Goal: Information Seeking & Learning: Learn about a topic

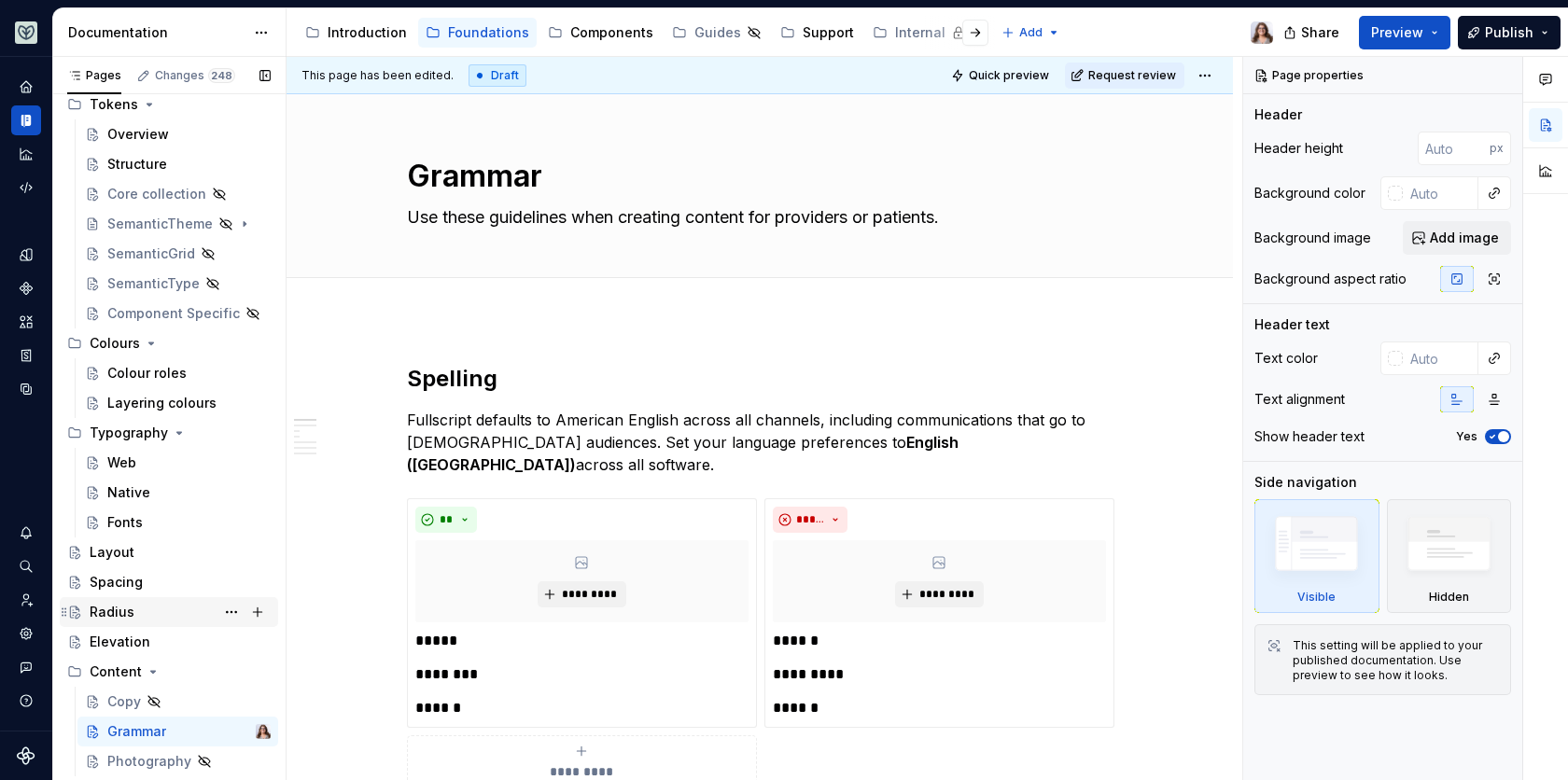
scroll to position [92, 0]
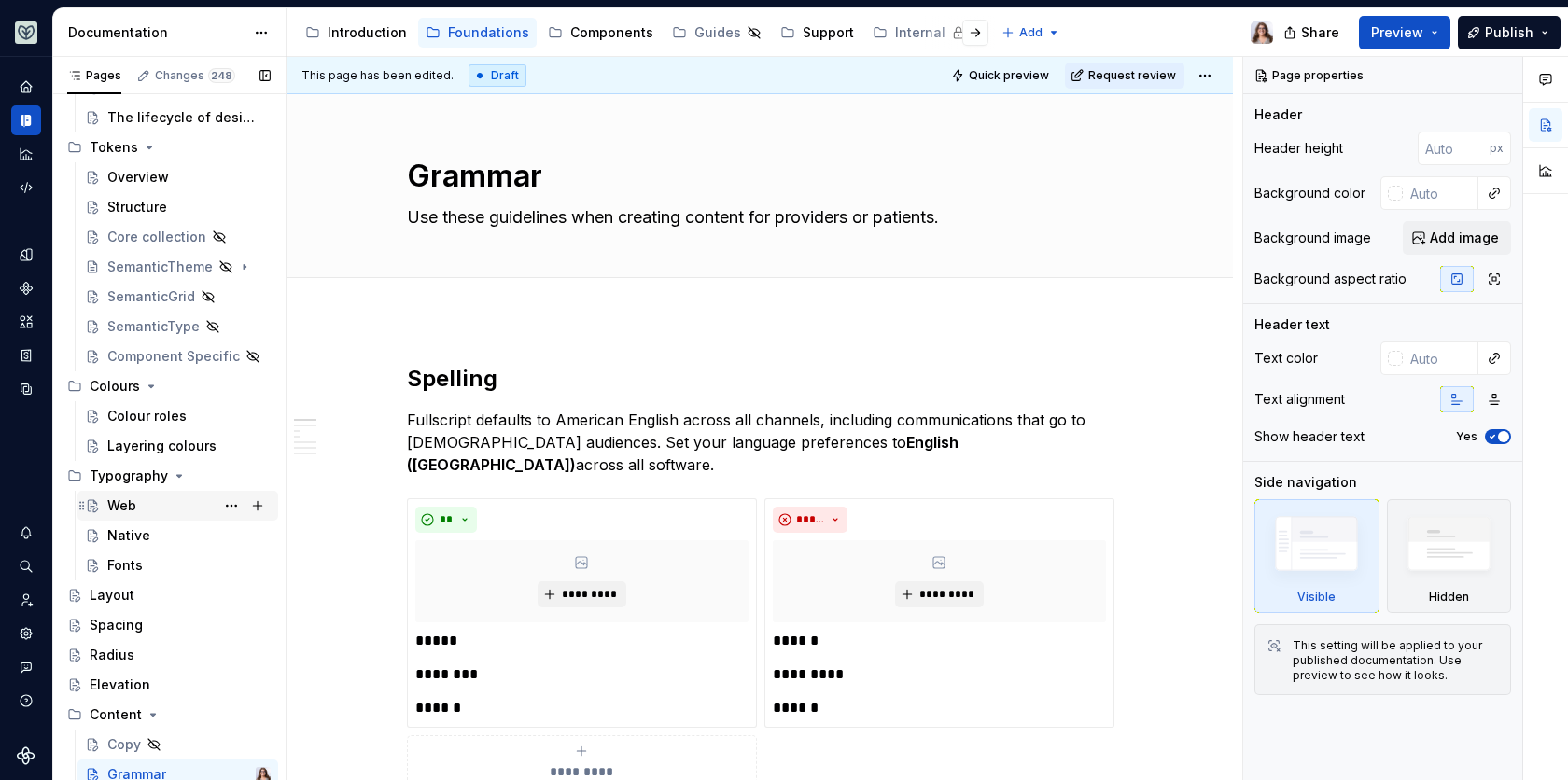
click at [128, 498] on div "Web" at bounding box center [122, 506] width 29 height 19
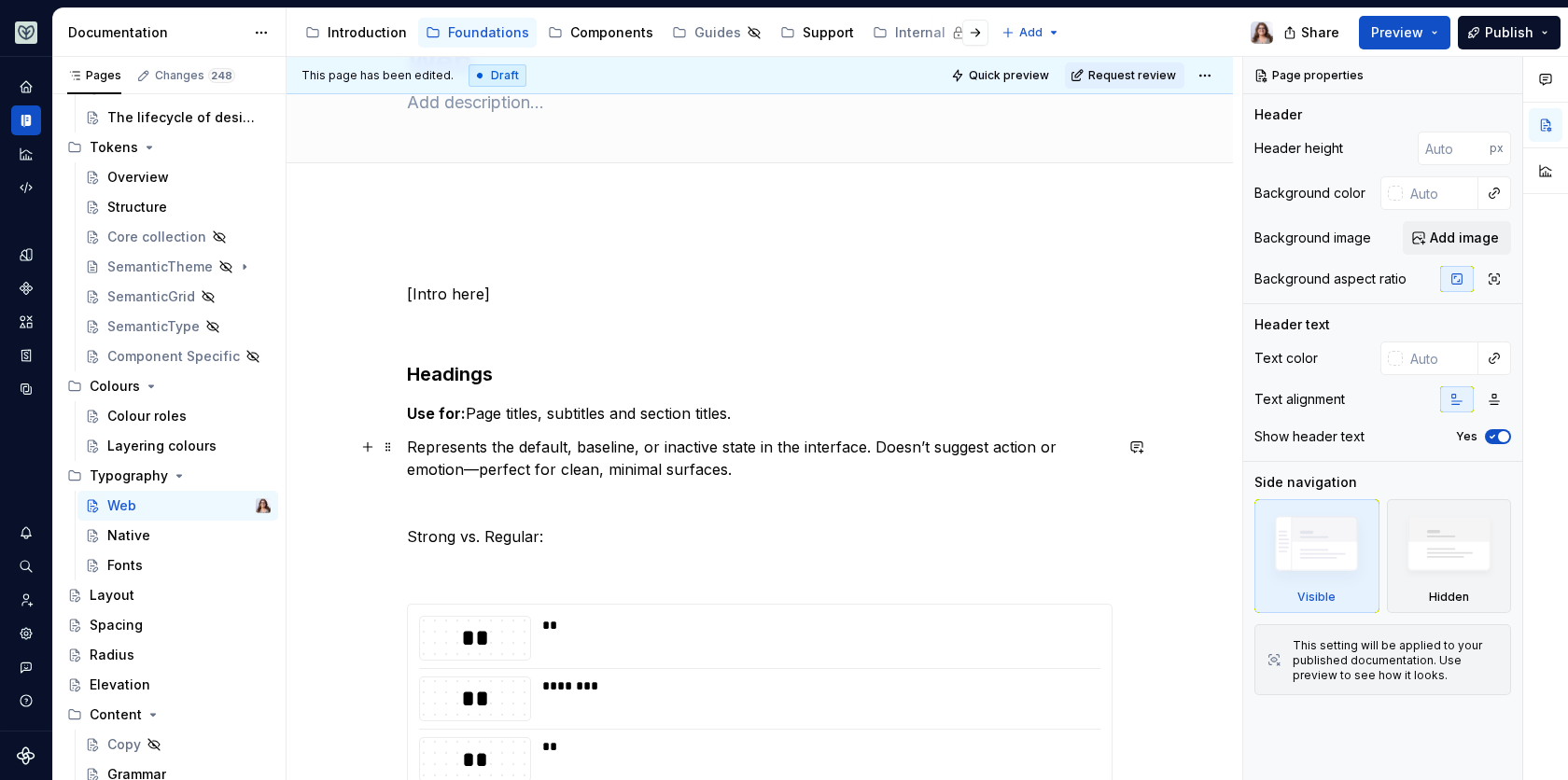
scroll to position [124, 0]
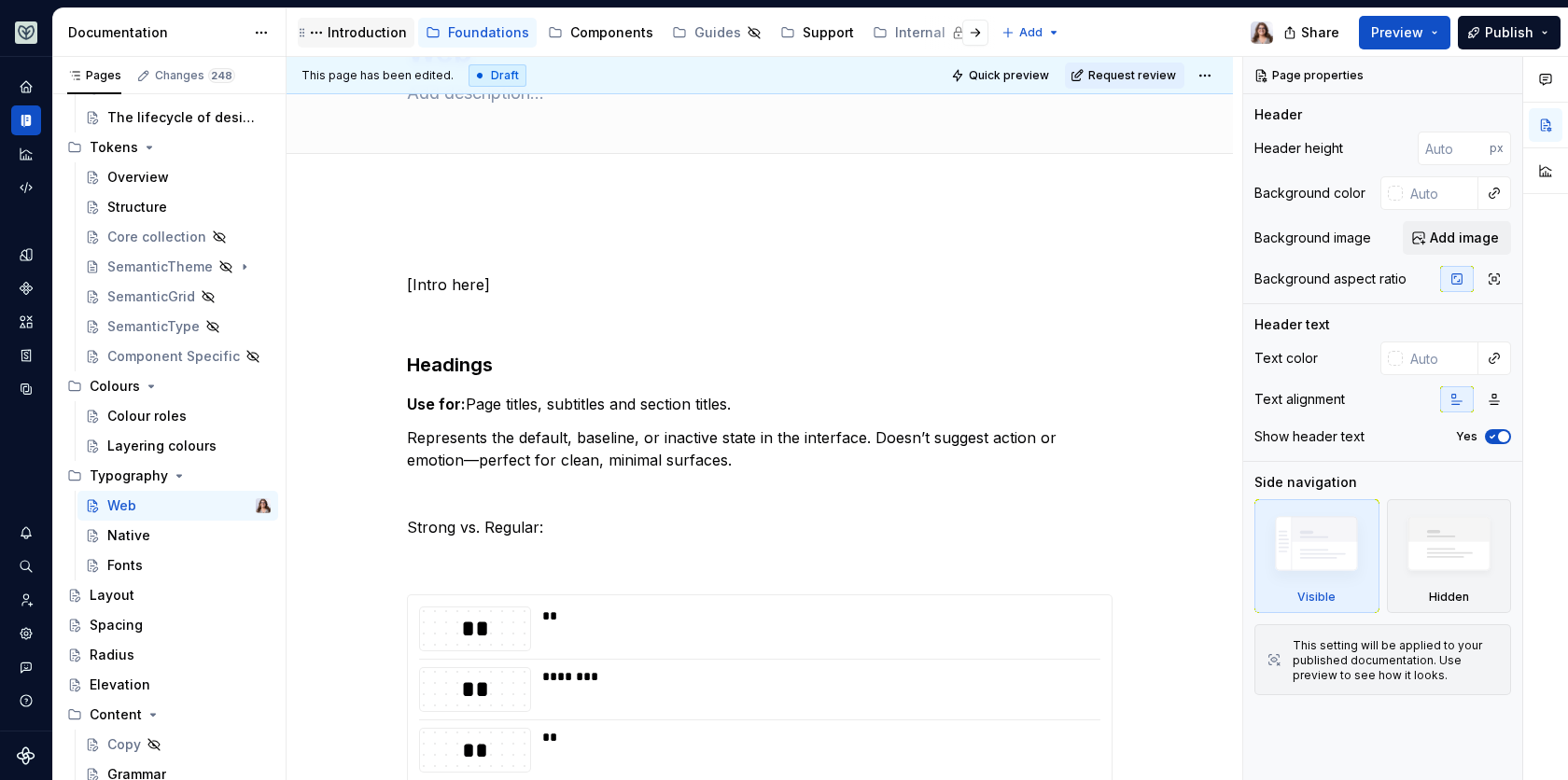
click at [346, 33] on div "Introduction" at bounding box center [367, 33] width 79 height 19
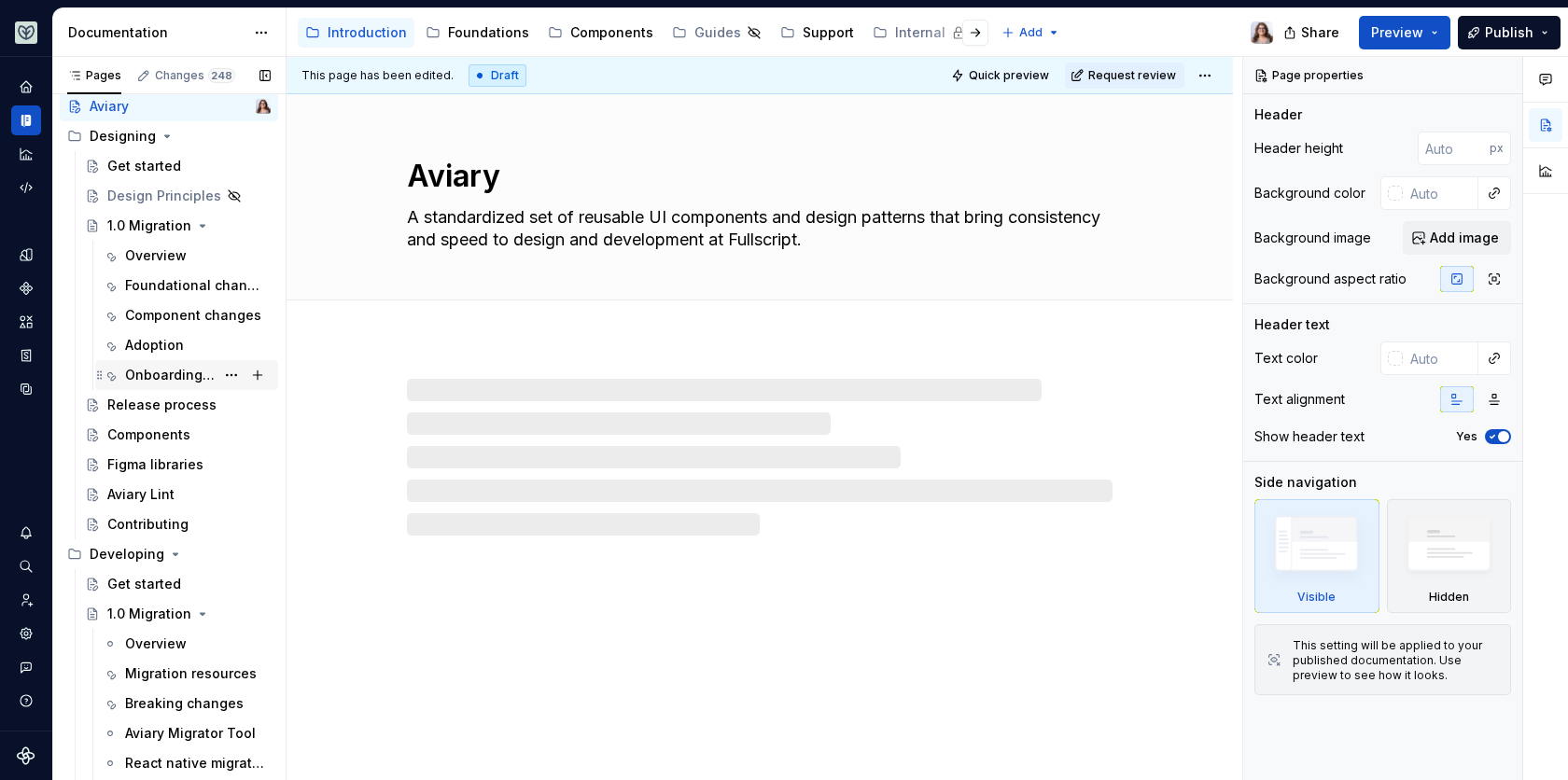
scroll to position [42, 0]
click at [161, 280] on div "Foundational changes" at bounding box center [170, 288] width 89 height 19
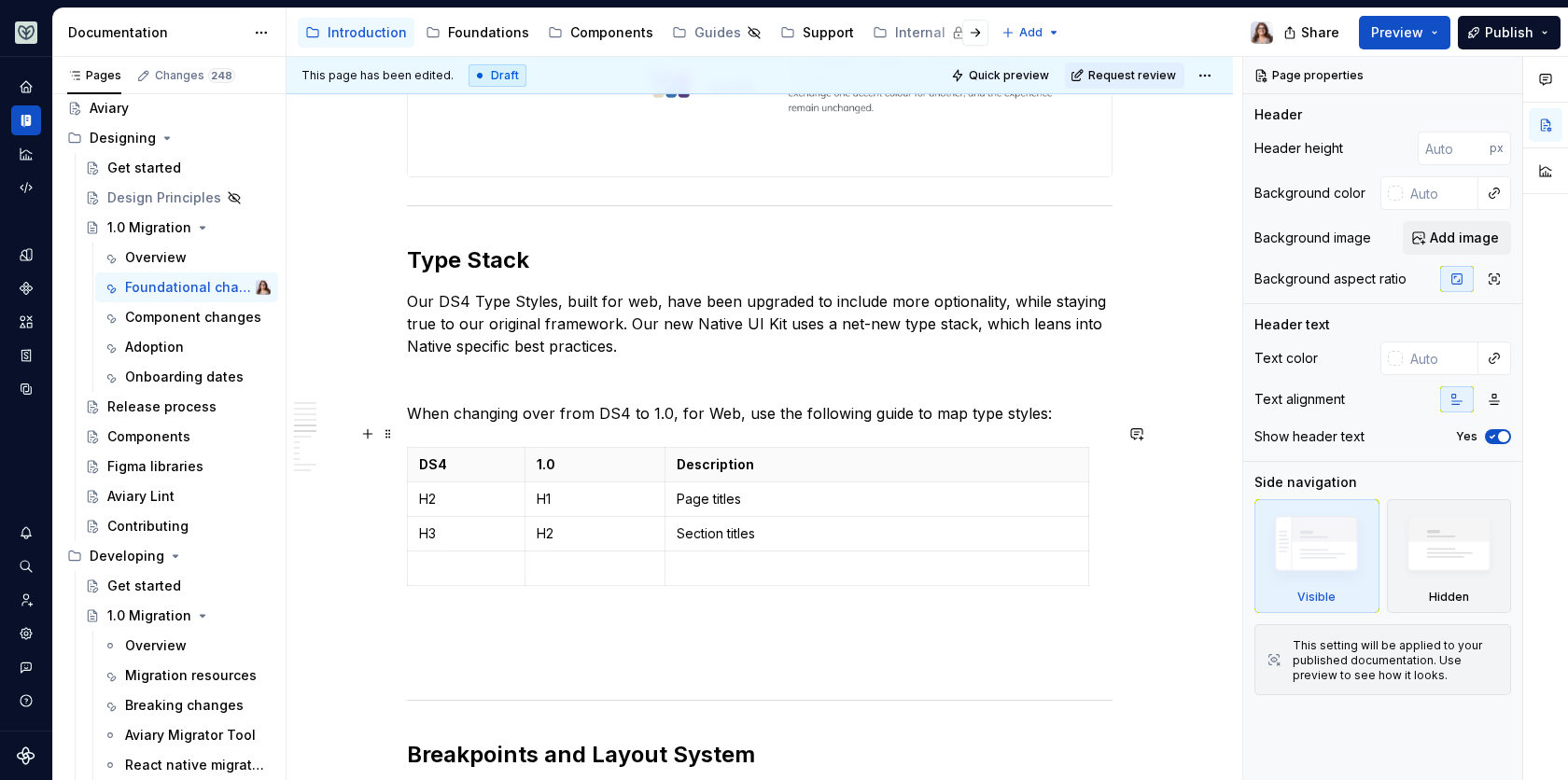
scroll to position [2401, 0]
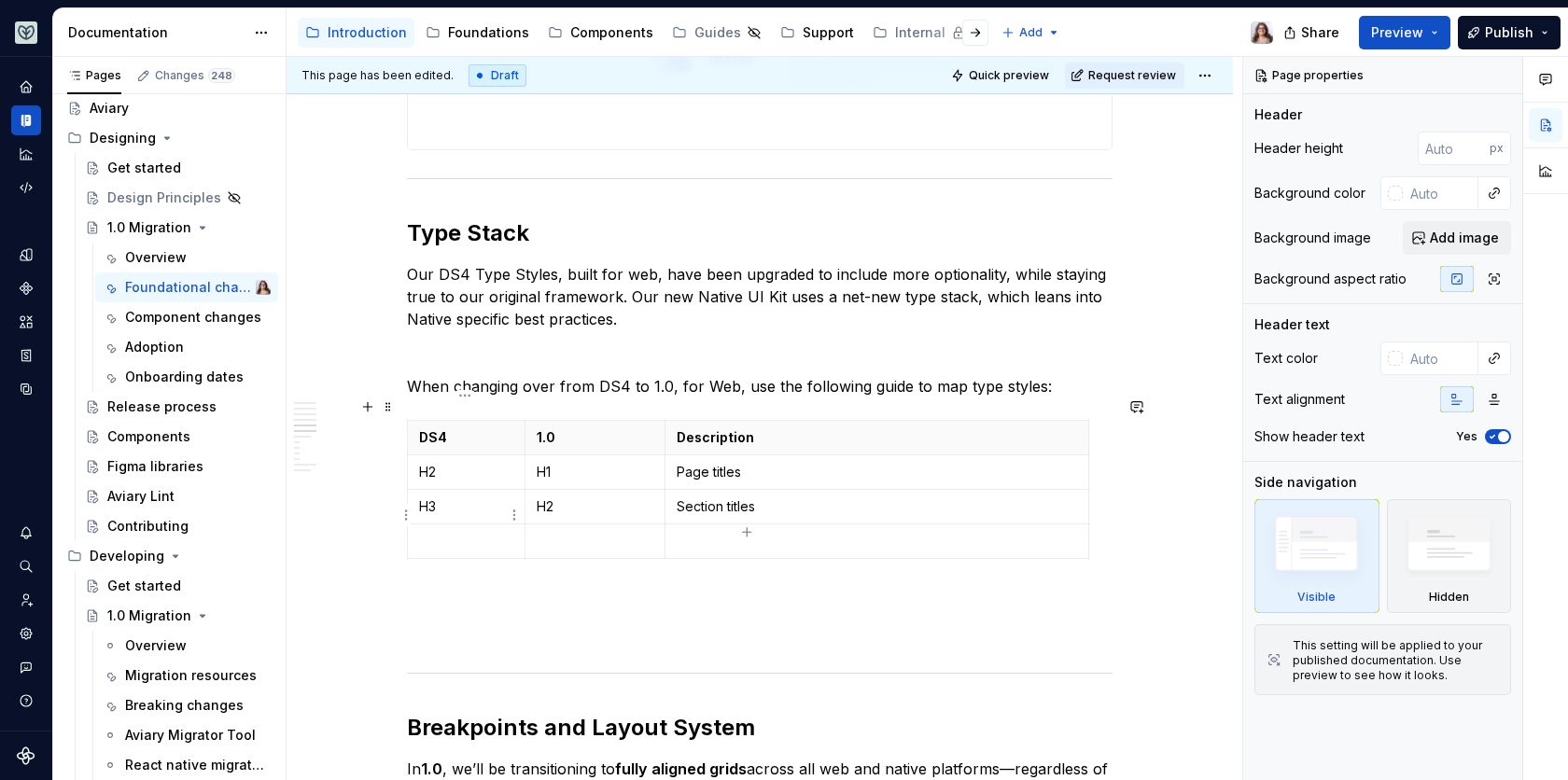
click at [465, 532] on p at bounding box center [466, 542] width 94 height 19
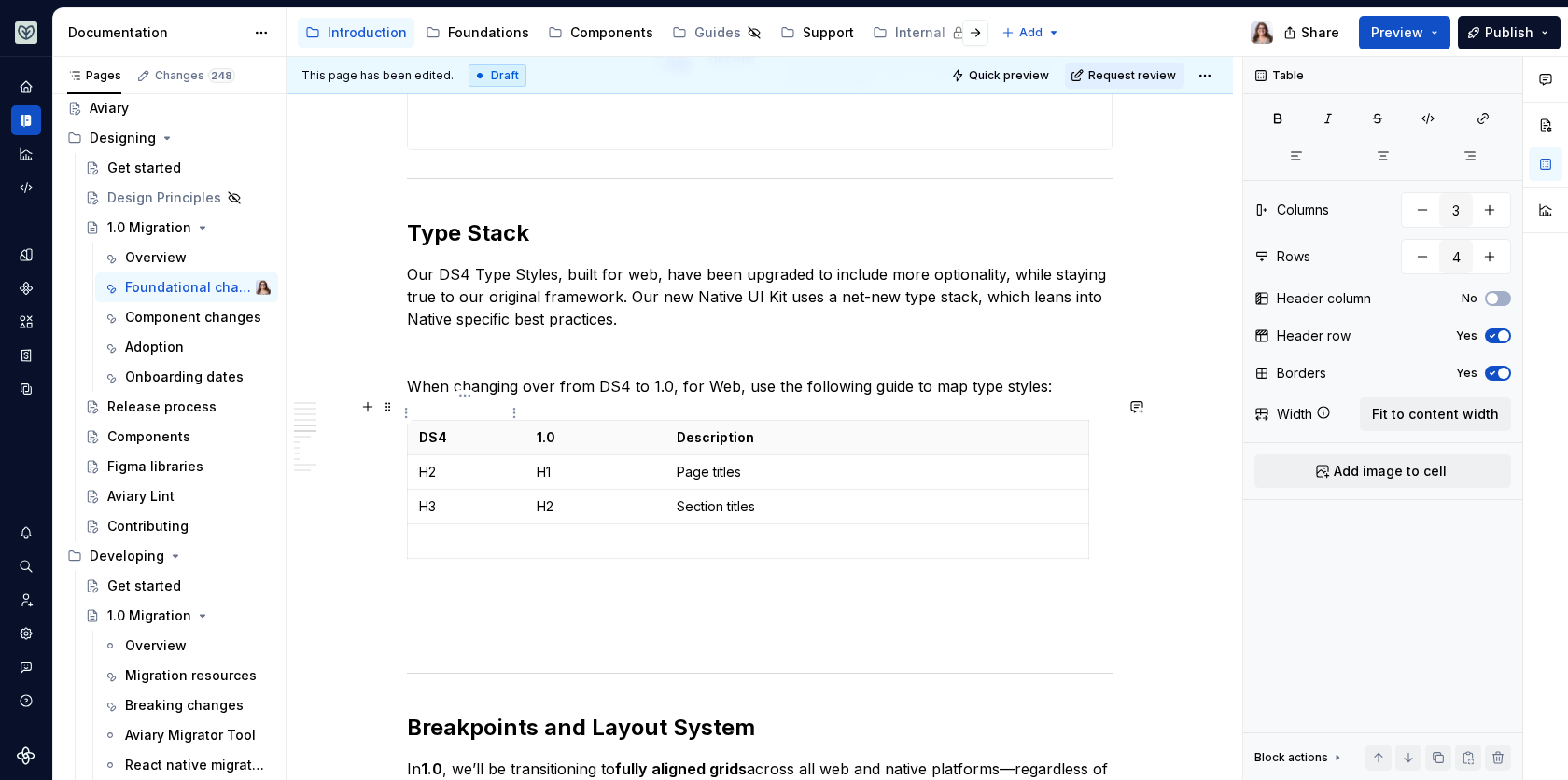
type textarea "*"
click at [420, 463] on p "H2" at bounding box center [466, 472] width 94 height 19
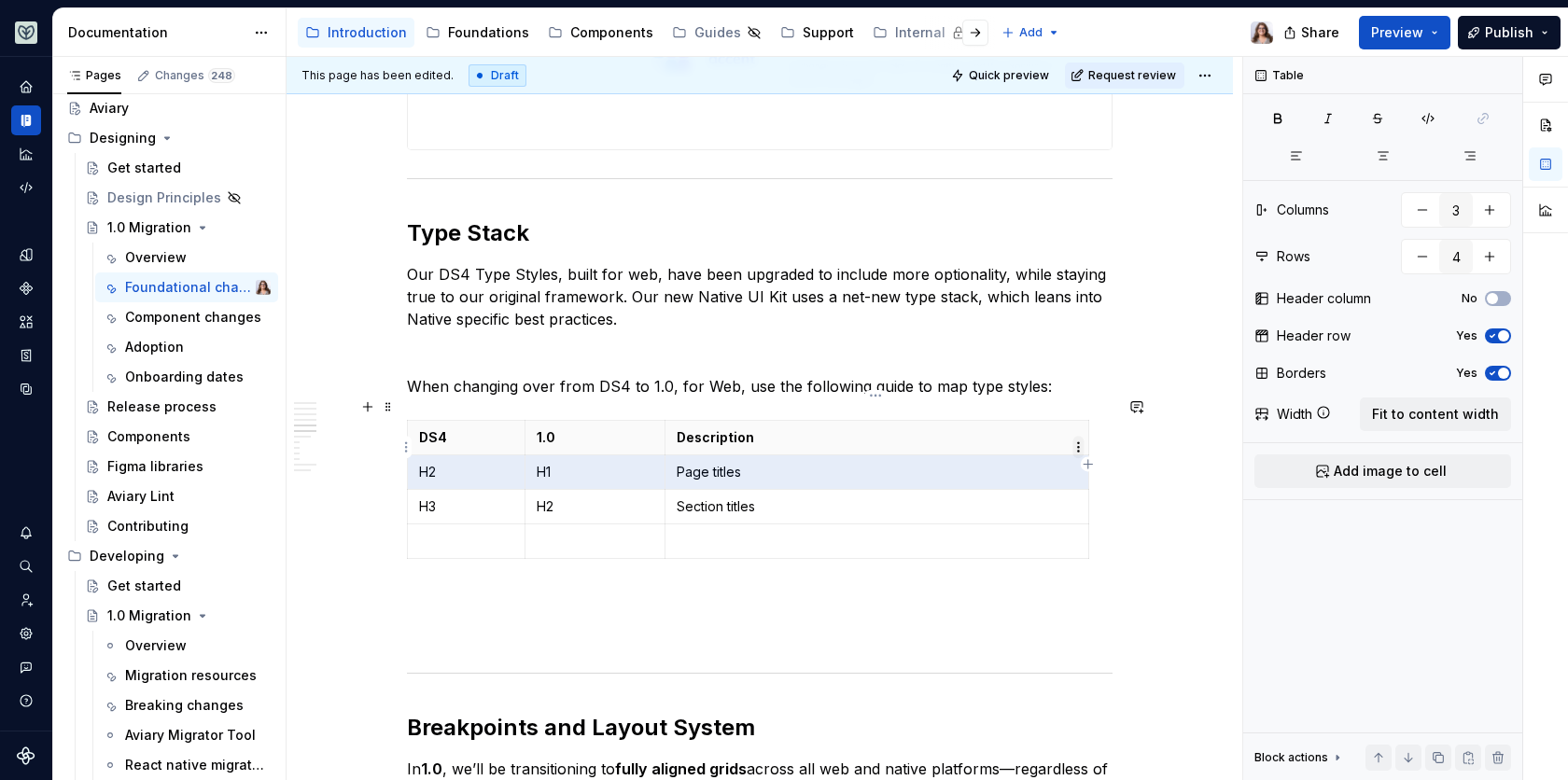
click at [1078, 445] on html "Aviary Dataset Fullscript Documentation Accessibility guide for tree Page tree.…" at bounding box center [784, 390] width 1568 height 780
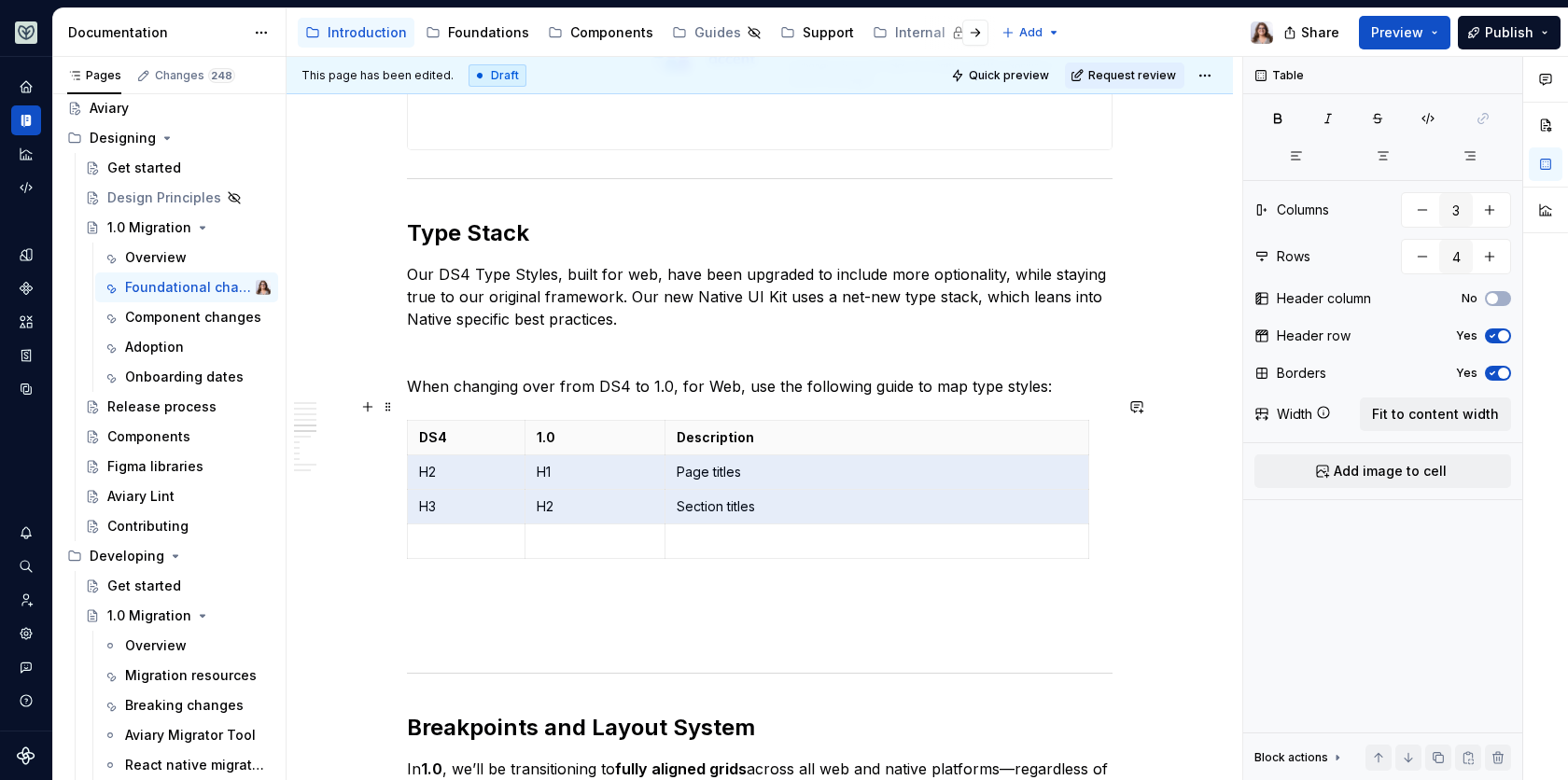
click at [1054, 465] on html "Aviary Dataset Fullscript Documentation Accessibility guide for tree Page tree.…" at bounding box center [784, 390] width 1568 height 780
click at [1088, 462] on icon "button" at bounding box center [1088, 464] width 15 height 15
type input "4"
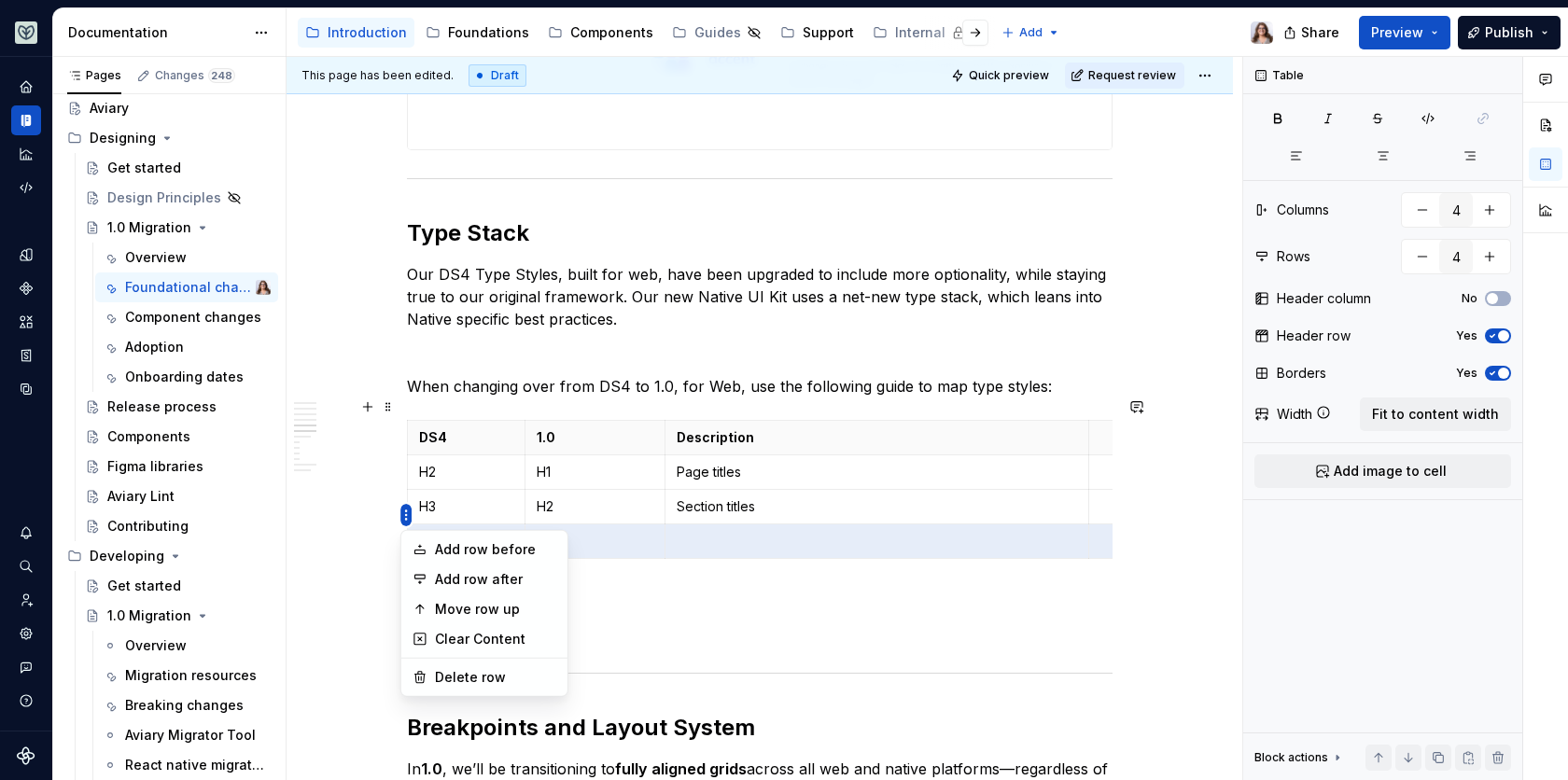
click at [404, 452] on html "Aviary Dataset Fullscript Documentation Accessibility guide for tree Page tree.…" at bounding box center [784, 390] width 1568 height 780
click at [466, 545] on div "Add row before" at bounding box center [496, 550] width 122 height 19
type input "5"
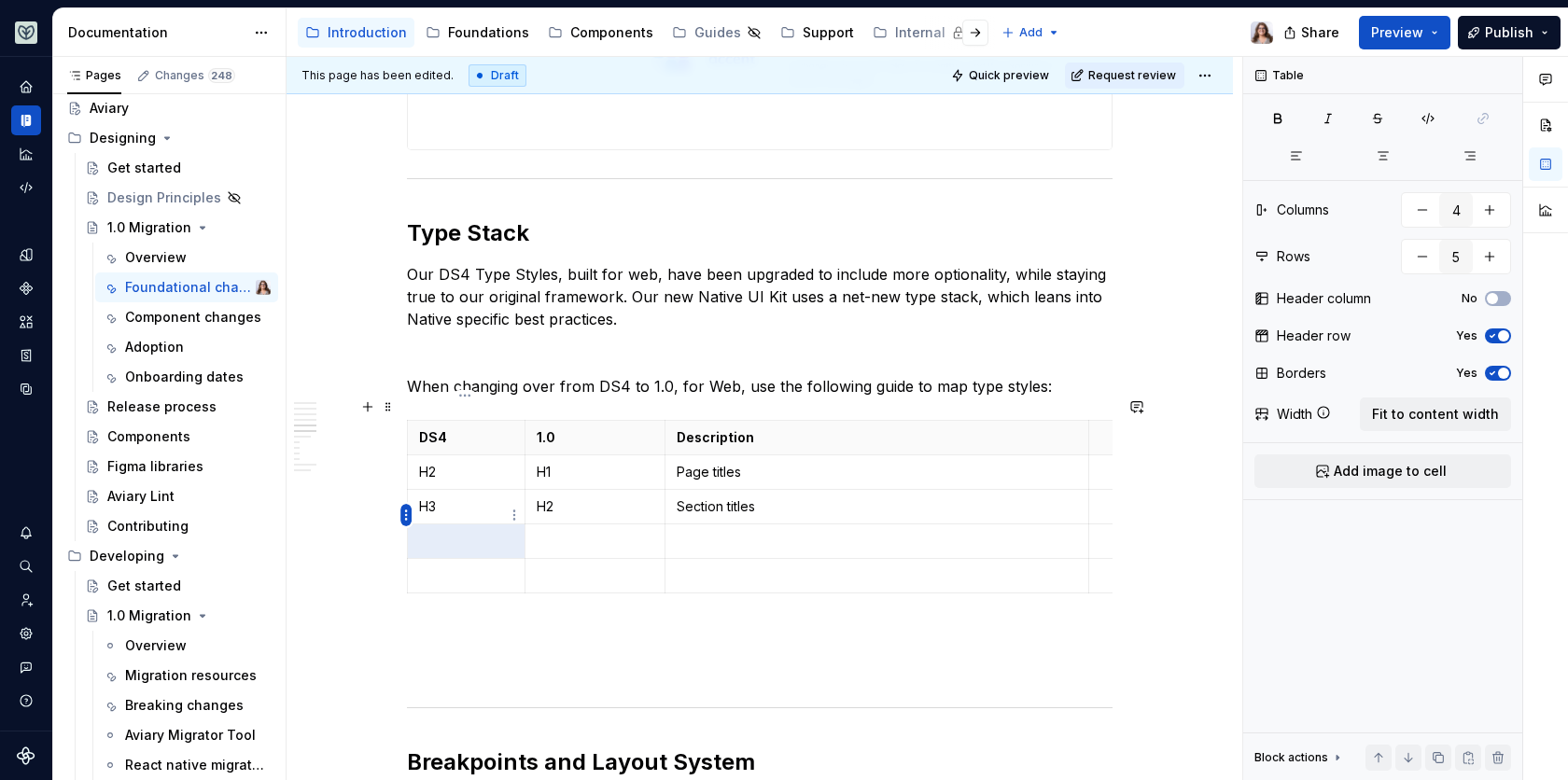
click at [405, 509] on html "Aviary Dataset Fullscript Documentation Accessibility guide for tree Page tree.…" at bounding box center [784, 390] width 1568 height 780
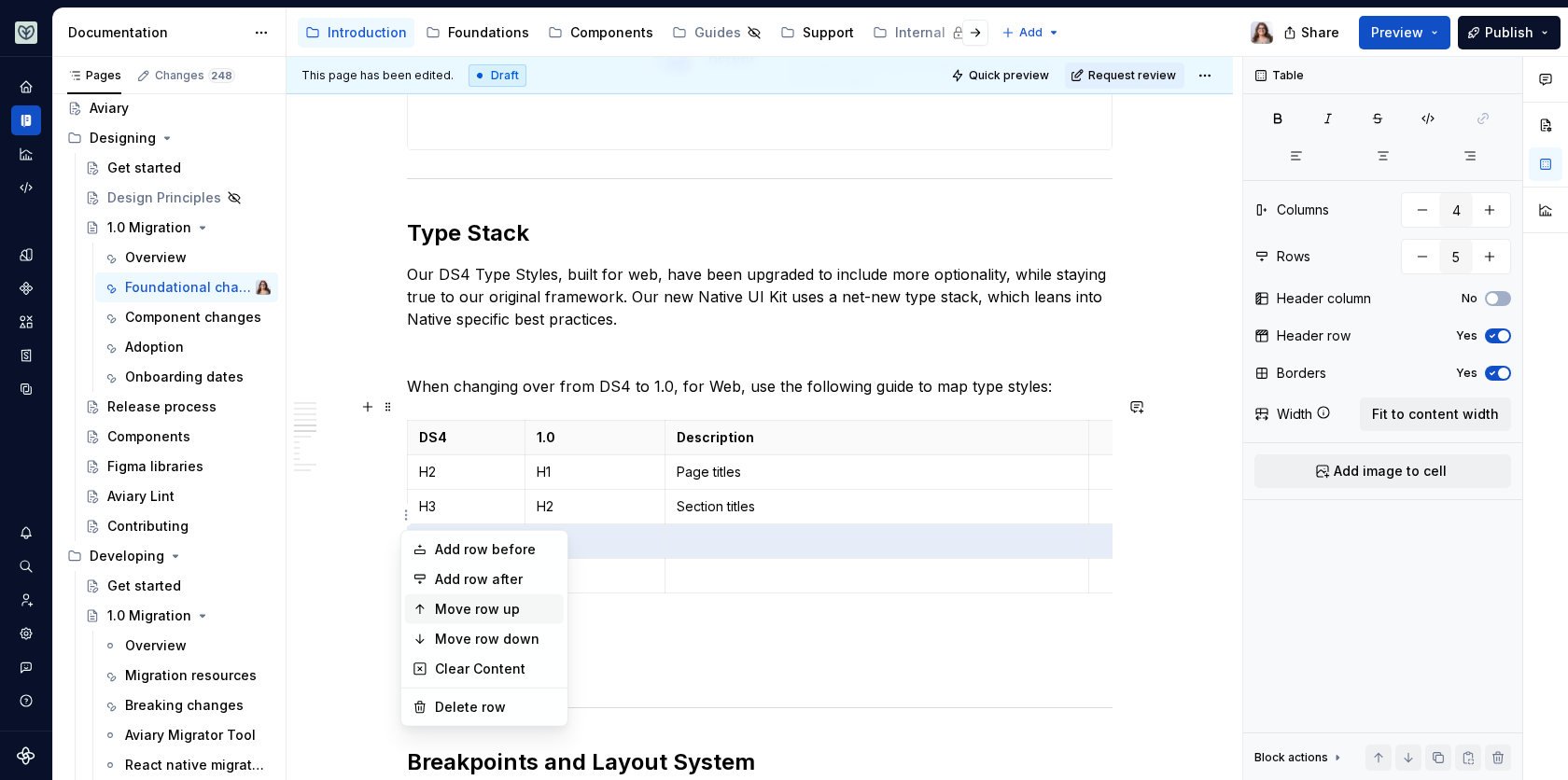
click at [463, 602] on div "Move row up" at bounding box center [496, 610] width 122 height 19
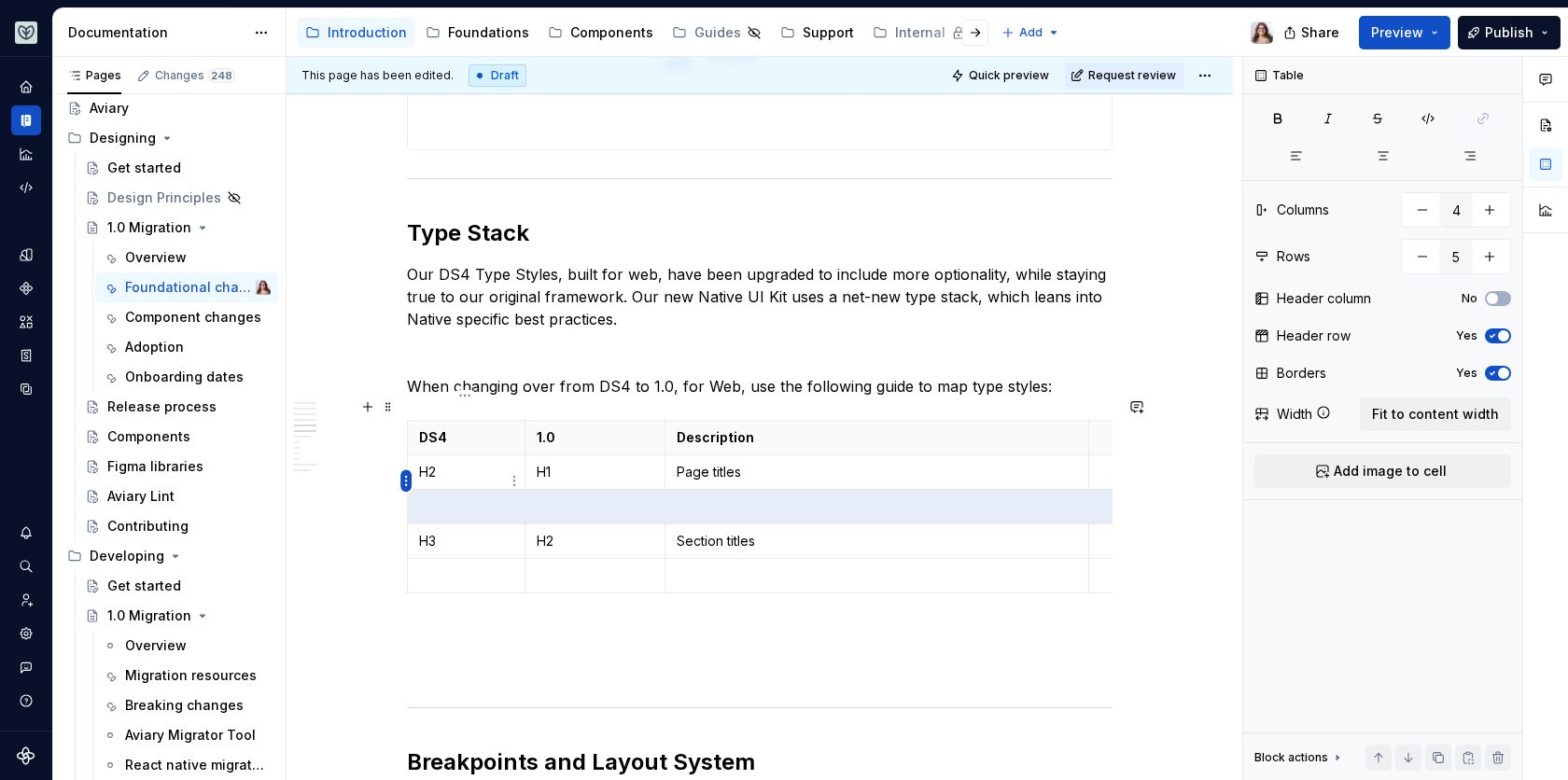
click at [406, 485] on html "Aviary Dataset Fullscript Documentation Accessibility guide for tree Page tree.…" at bounding box center [784, 390] width 1568 height 780
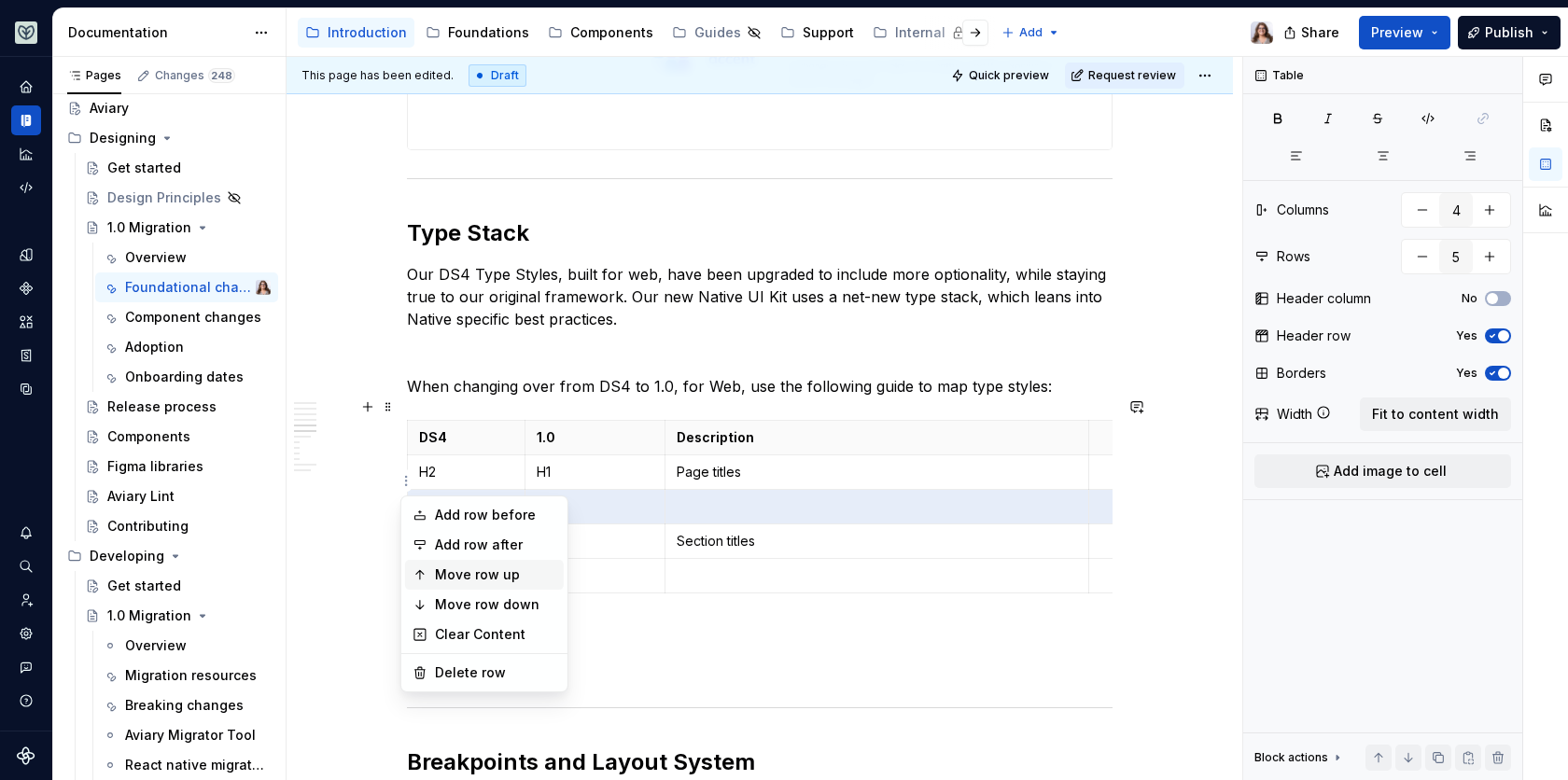
click at [455, 576] on div "Move row up" at bounding box center [496, 575] width 122 height 19
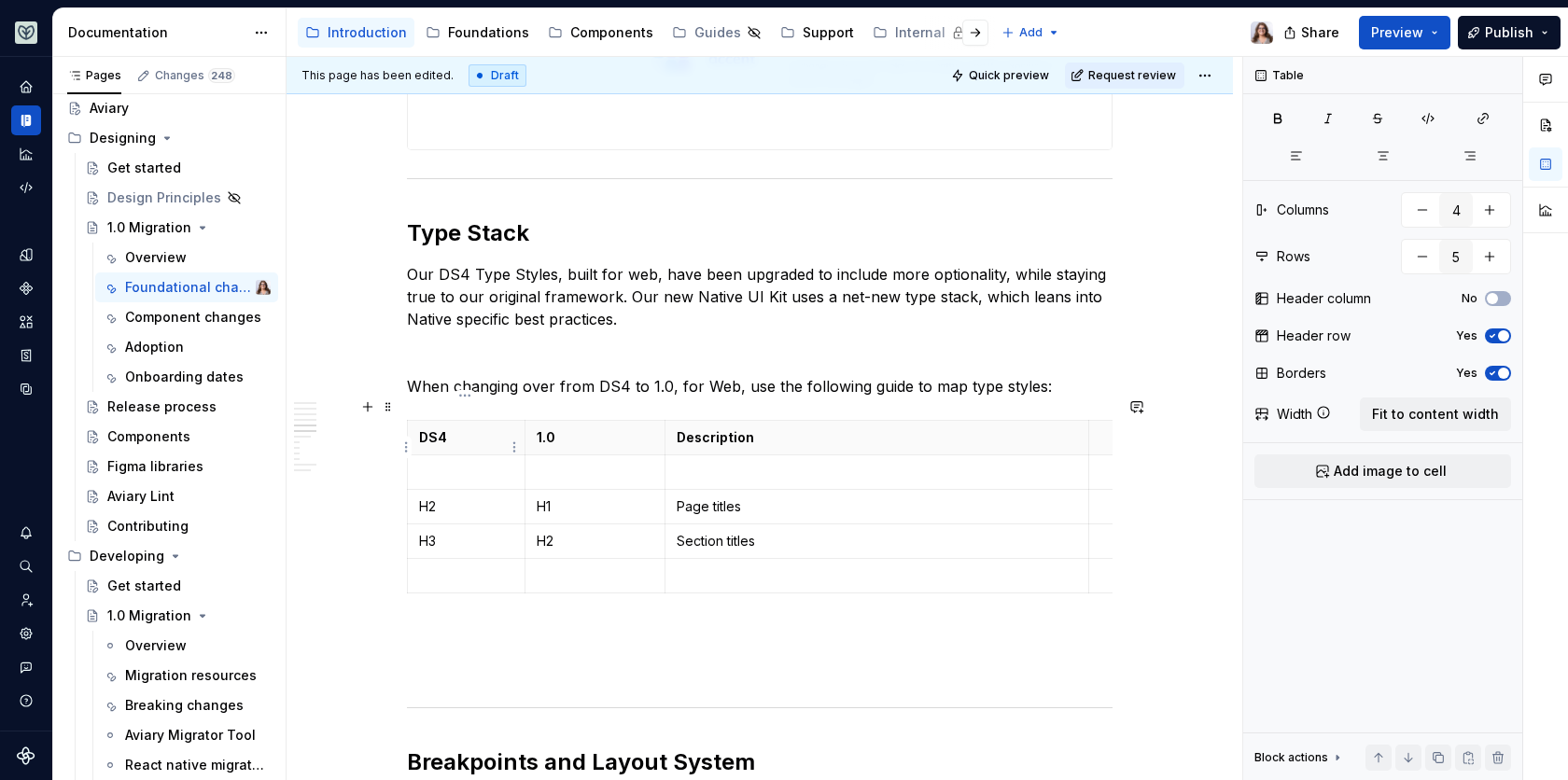
click at [435, 463] on p at bounding box center [466, 472] width 94 height 19
click at [547, 463] on p at bounding box center [595, 472] width 117 height 19
click at [776, 463] on p at bounding box center [876, 472] width 400 height 19
click at [748, 498] on p "Page titles" at bounding box center [876, 507] width 400 height 19
click at [751, 498] on p "Page titles" at bounding box center [876, 507] width 400 height 19
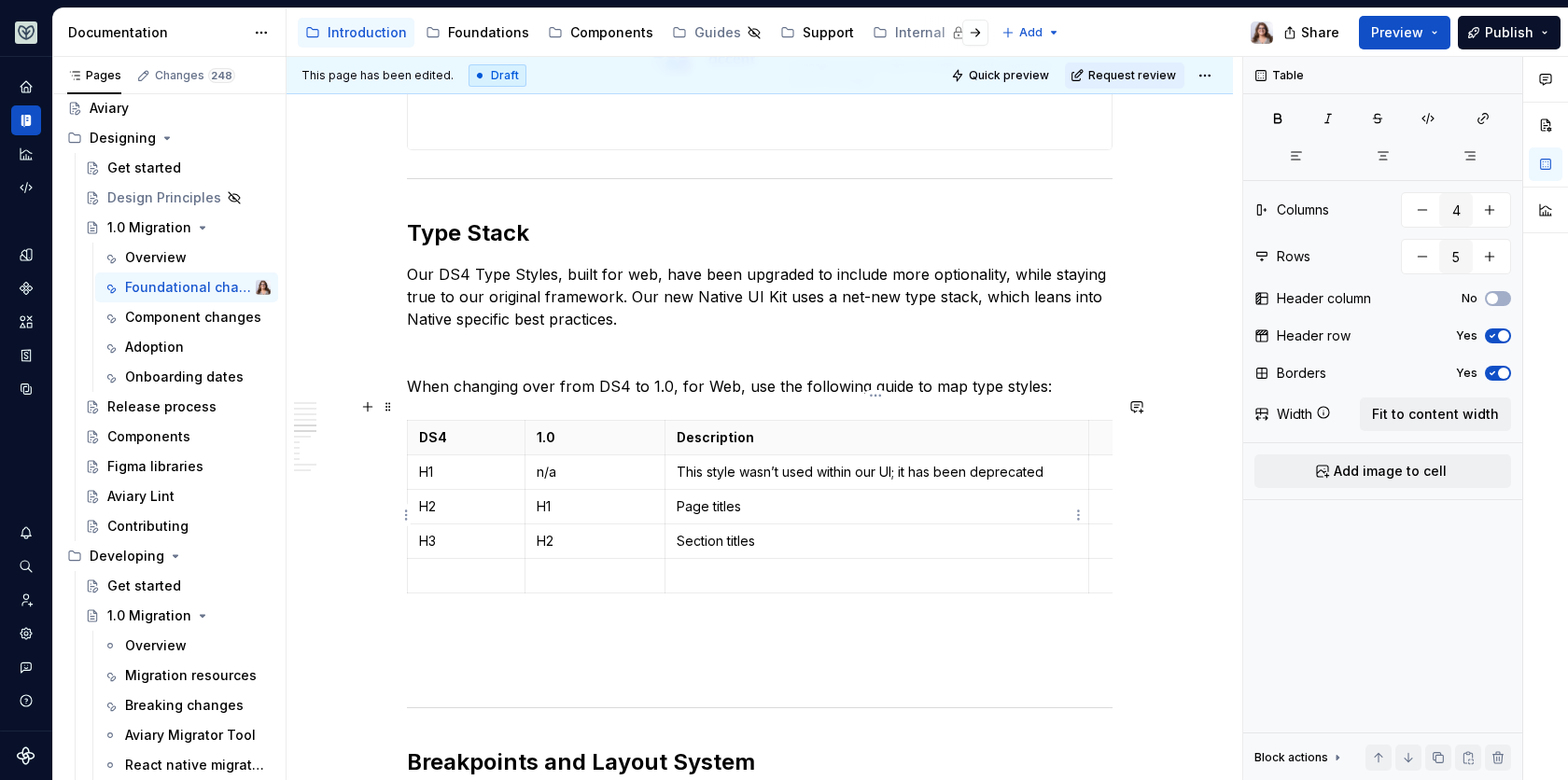
click at [768, 532] on p "Section titles" at bounding box center [876, 542] width 400 height 19
click at [427, 566] on p at bounding box center [466, 576] width 94 height 19
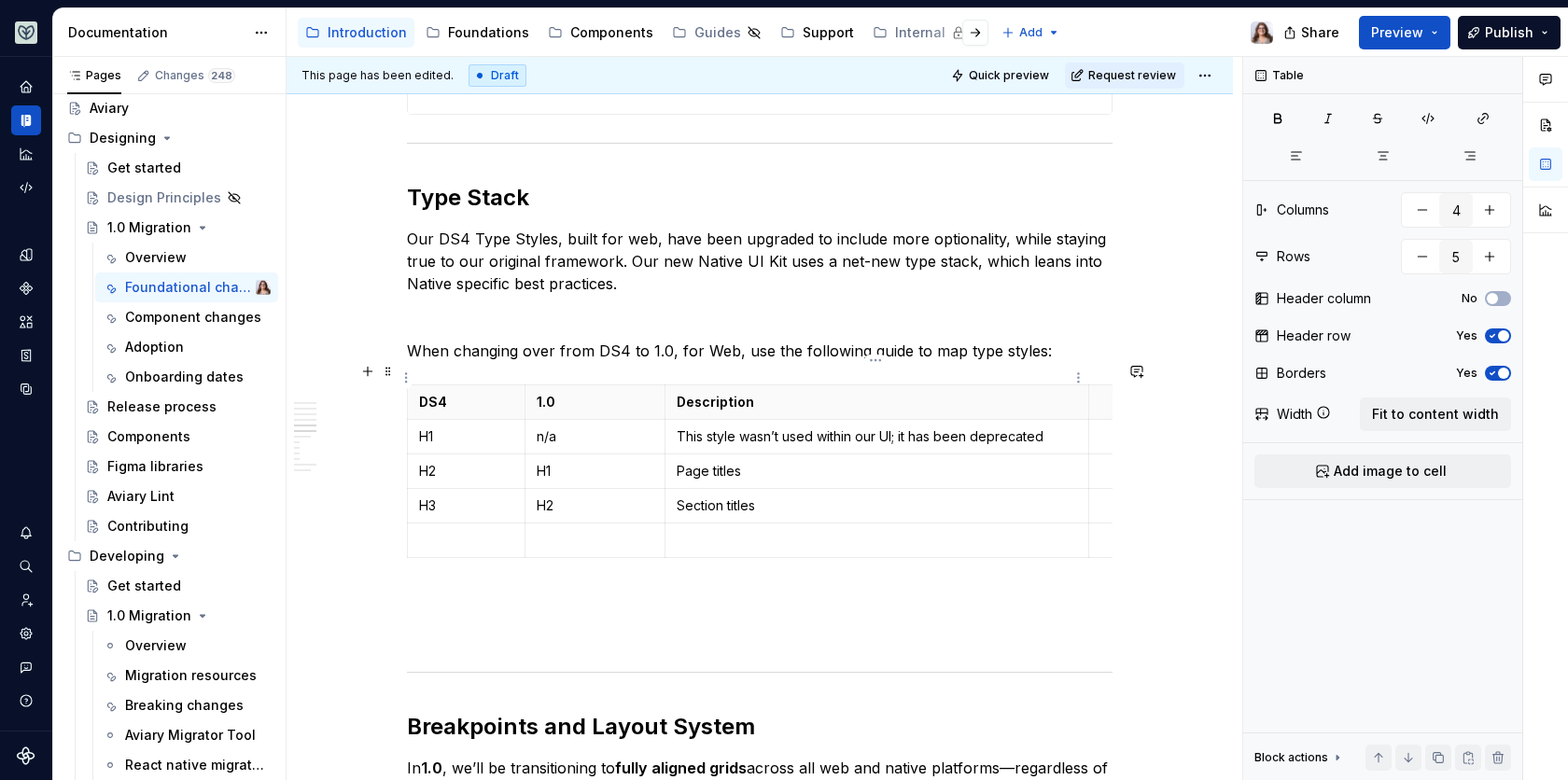
scroll to position [0, 10]
click at [1087, 420] on td at bounding box center [1096, 437] width 33 height 34
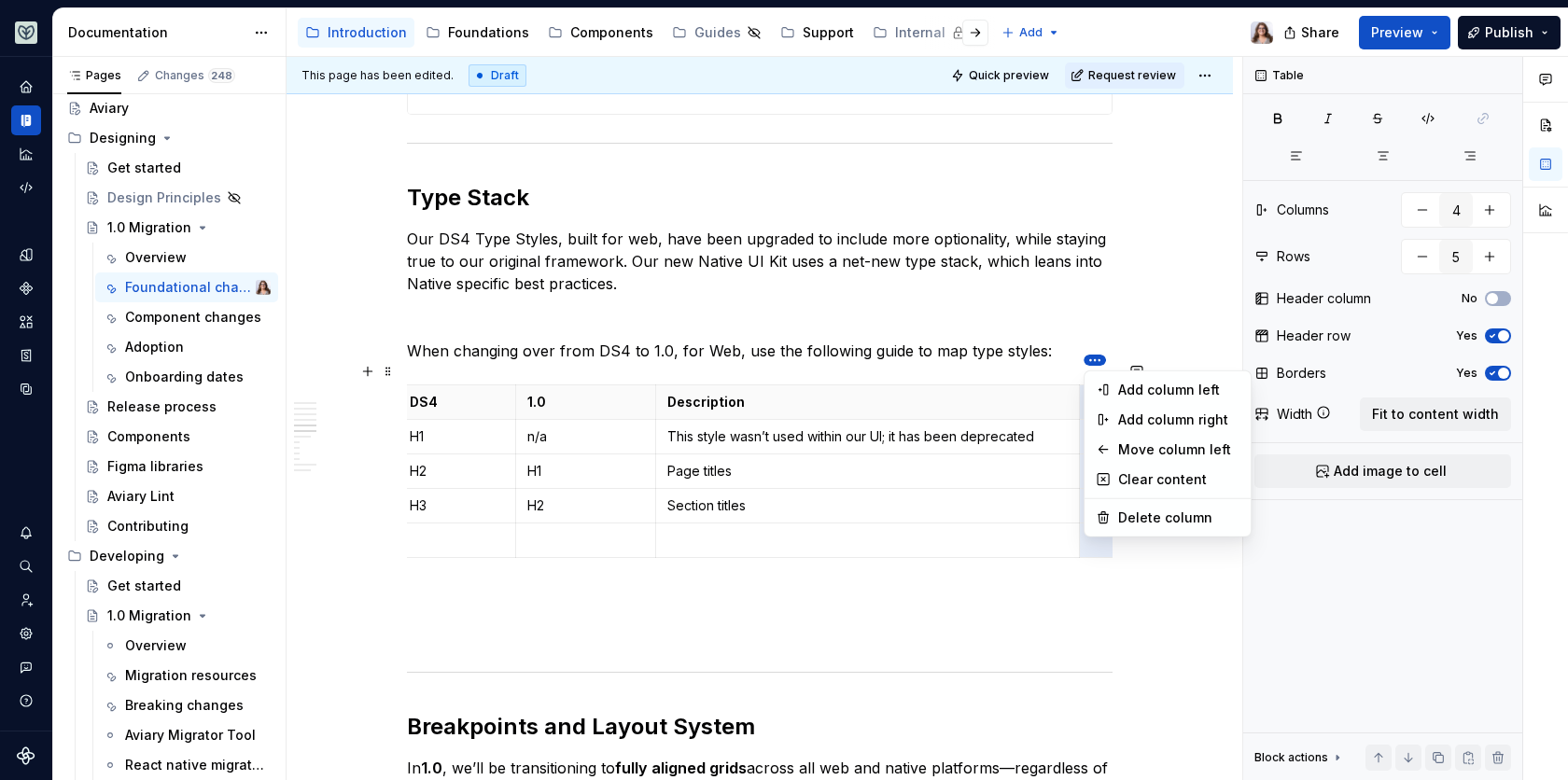
click at [1096, 363] on html "Aviary Dataset Fullscript Documentation Accessibility guide for tree Page tree.…" at bounding box center [784, 390] width 1568 height 780
click at [1141, 523] on div "Delete column" at bounding box center [1179, 518] width 122 height 19
type input "3"
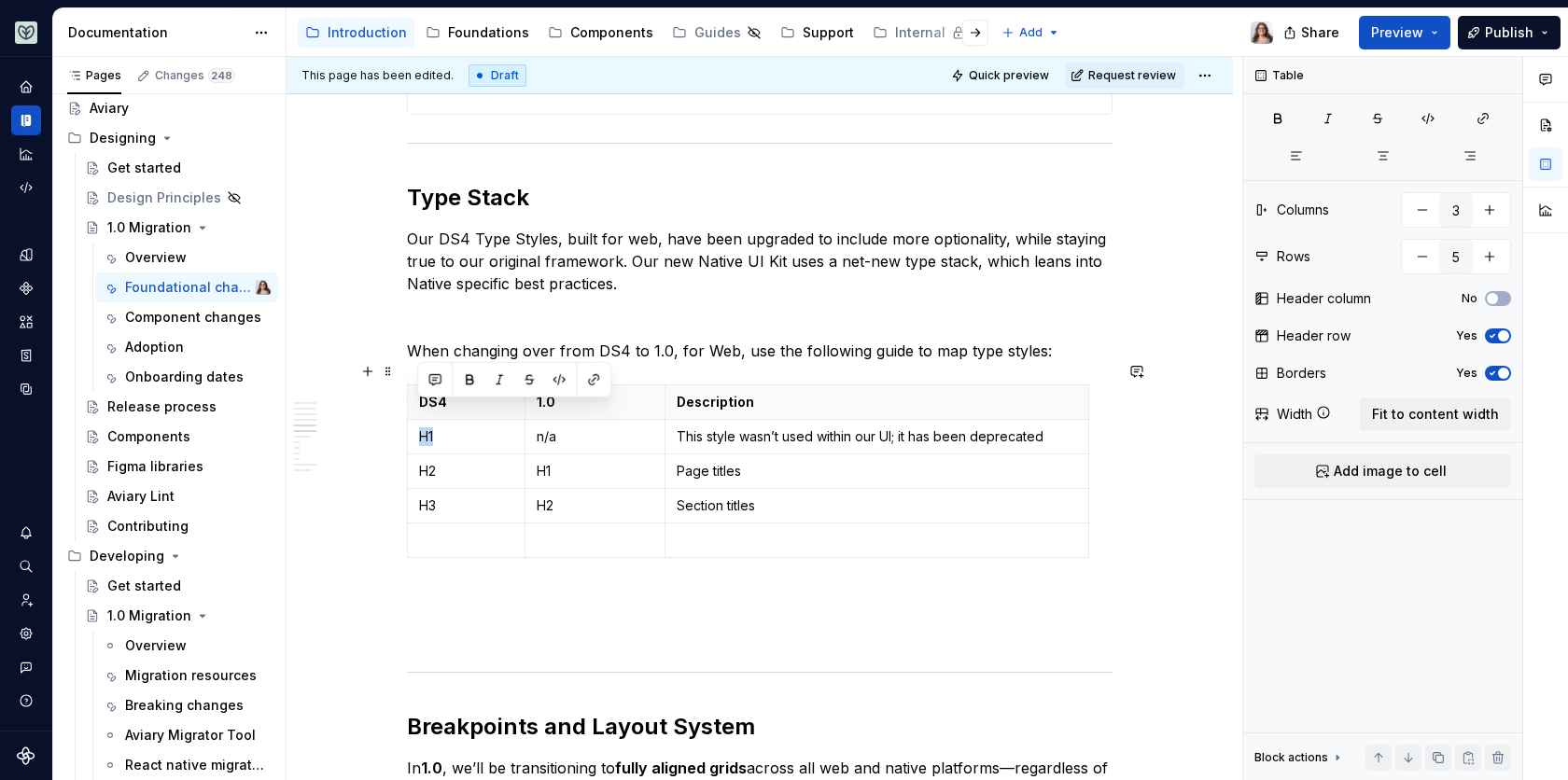
scroll to position [0, 0]
click at [459, 531] on p at bounding box center [466, 541] width 94 height 19
click at [566, 531] on p at bounding box center [595, 541] width 117 height 19
click at [446, 531] on p at bounding box center [466, 541] width 94 height 19
click at [460, 531] on p at bounding box center [466, 541] width 94 height 19
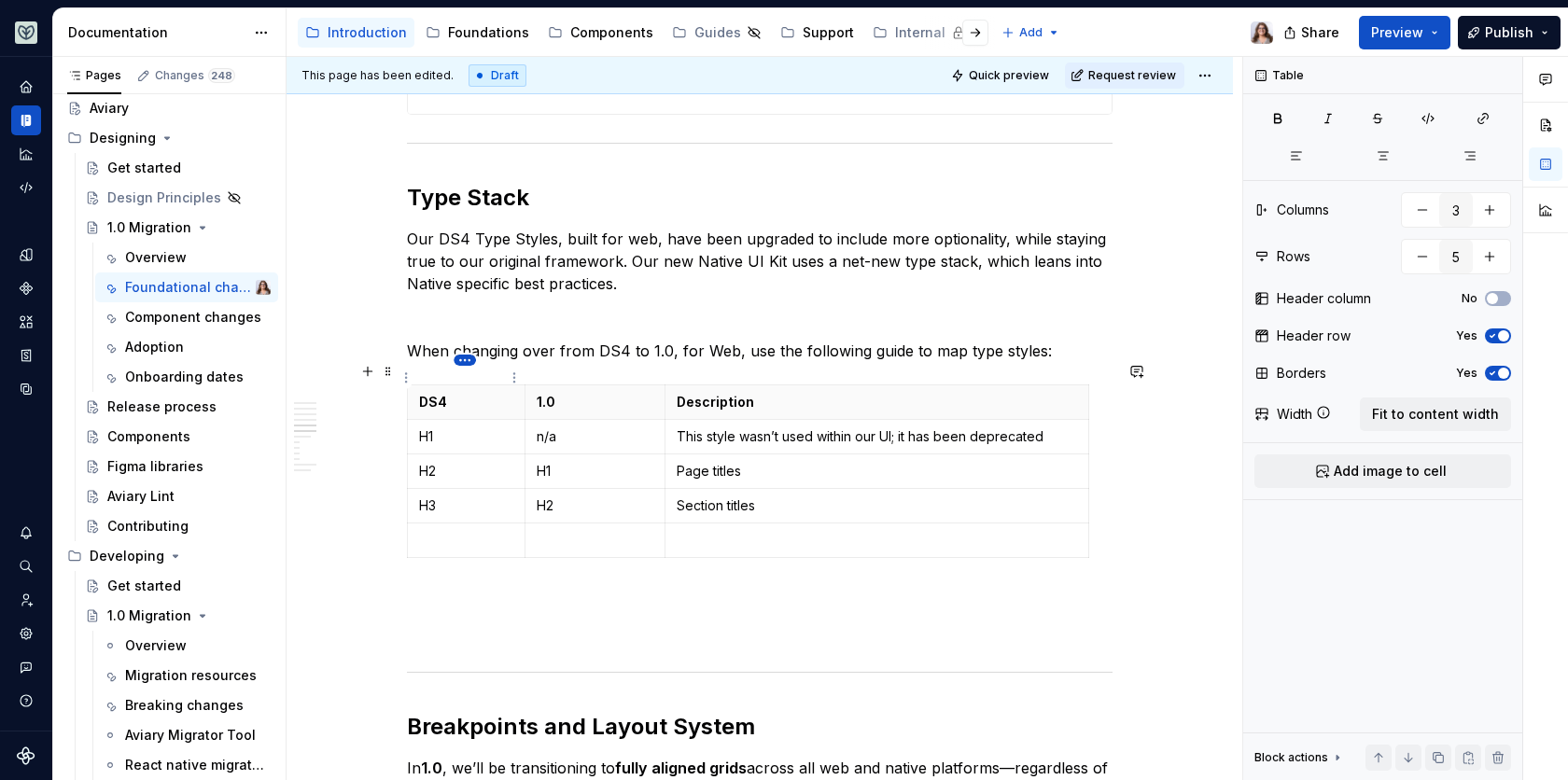
click at [464, 361] on html "Aviary Dataset Fullscript Documentation Accessibility guide for tree Page tree.…" at bounding box center [784, 390] width 1568 height 780
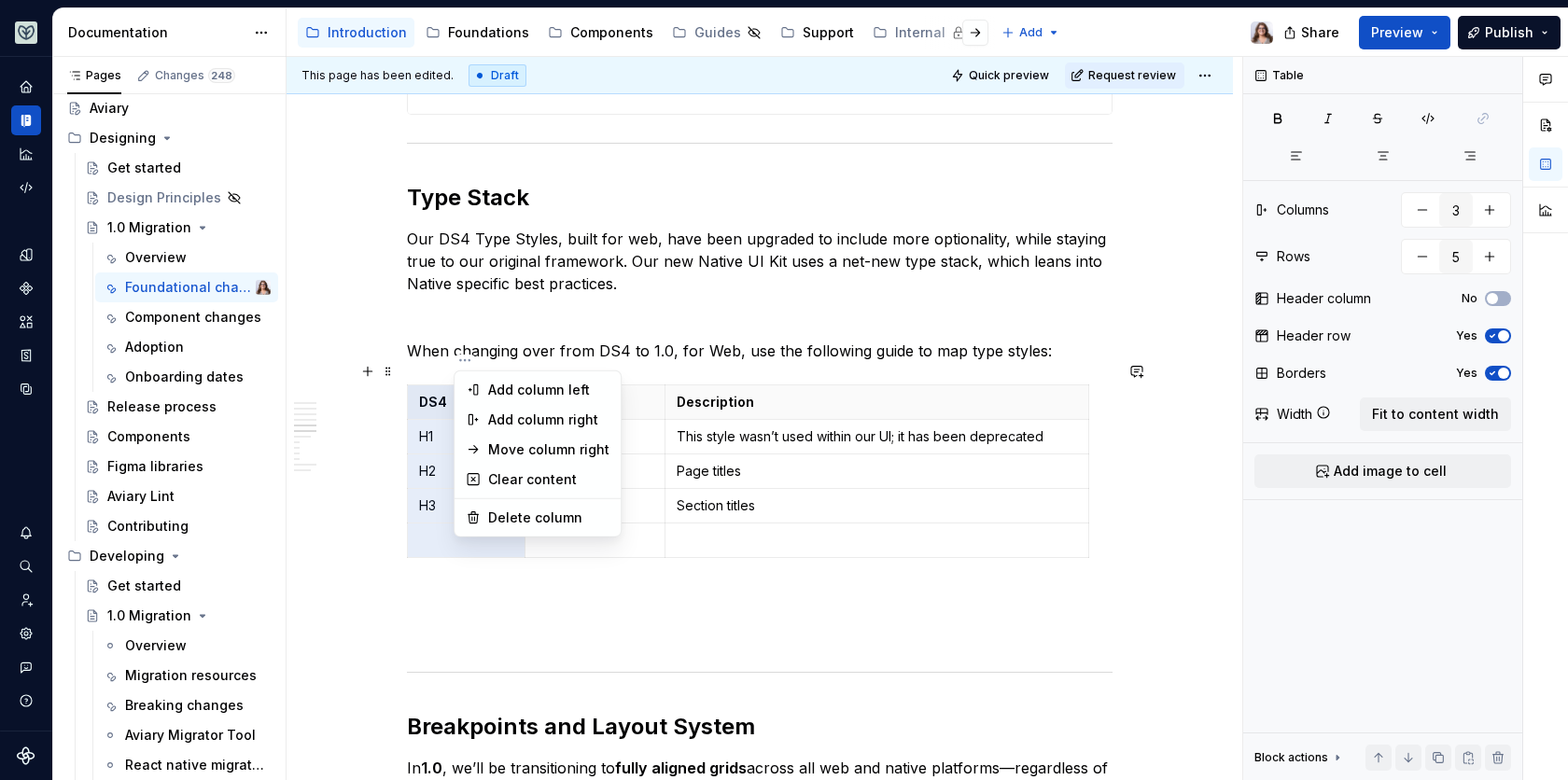
click at [429, 426] on html "Aviary Dataset Fullscript Documentation Accessibility guide for tree Page tree.…" at bounding box center [784, 390] width 1568 height 780
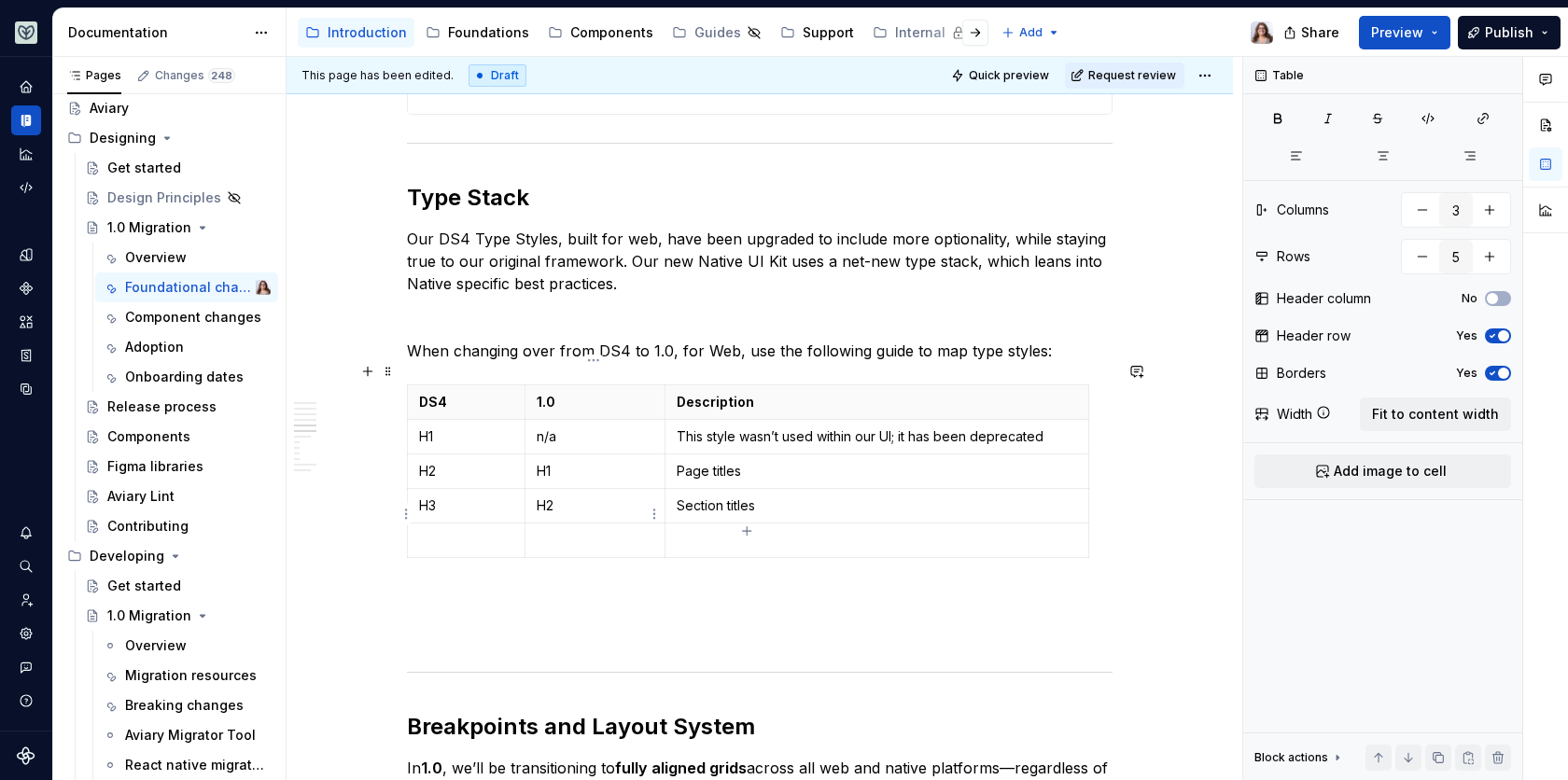
click at [573, 531] on p at bounding box center [595, 541] width 117 height 19
click at [438, 531] on p at bounding box center [466, 541] width 94 height 19
click at [555, 531] on p at bounding box center [595, 541] width 117 height 19
click at [459, 531] on p at bounding box center [466, 541] width 94 height 19
click at [747, 533] on icon "button" at bounding box center [747, 531] width 15 height 15
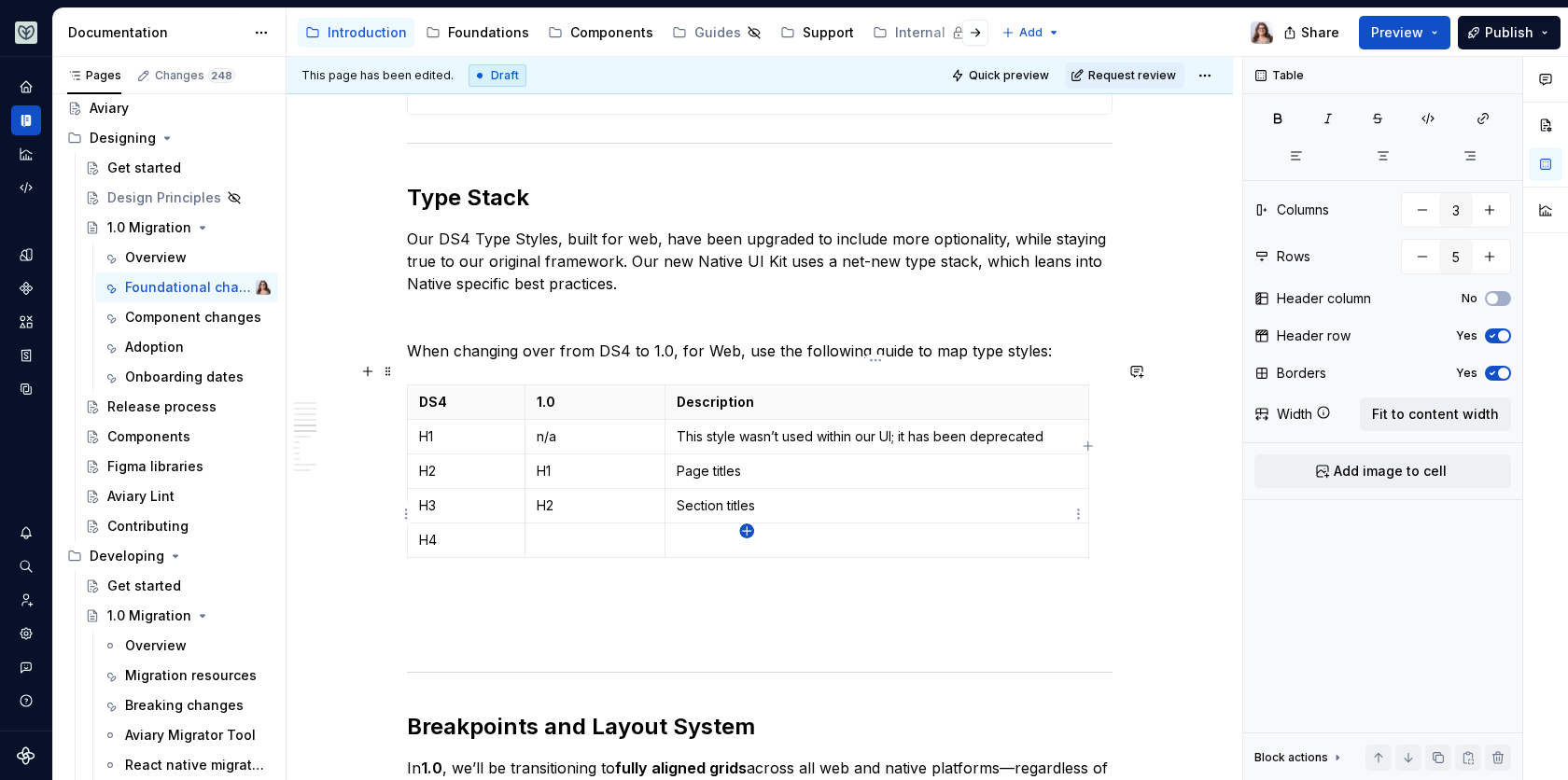
type input "6"
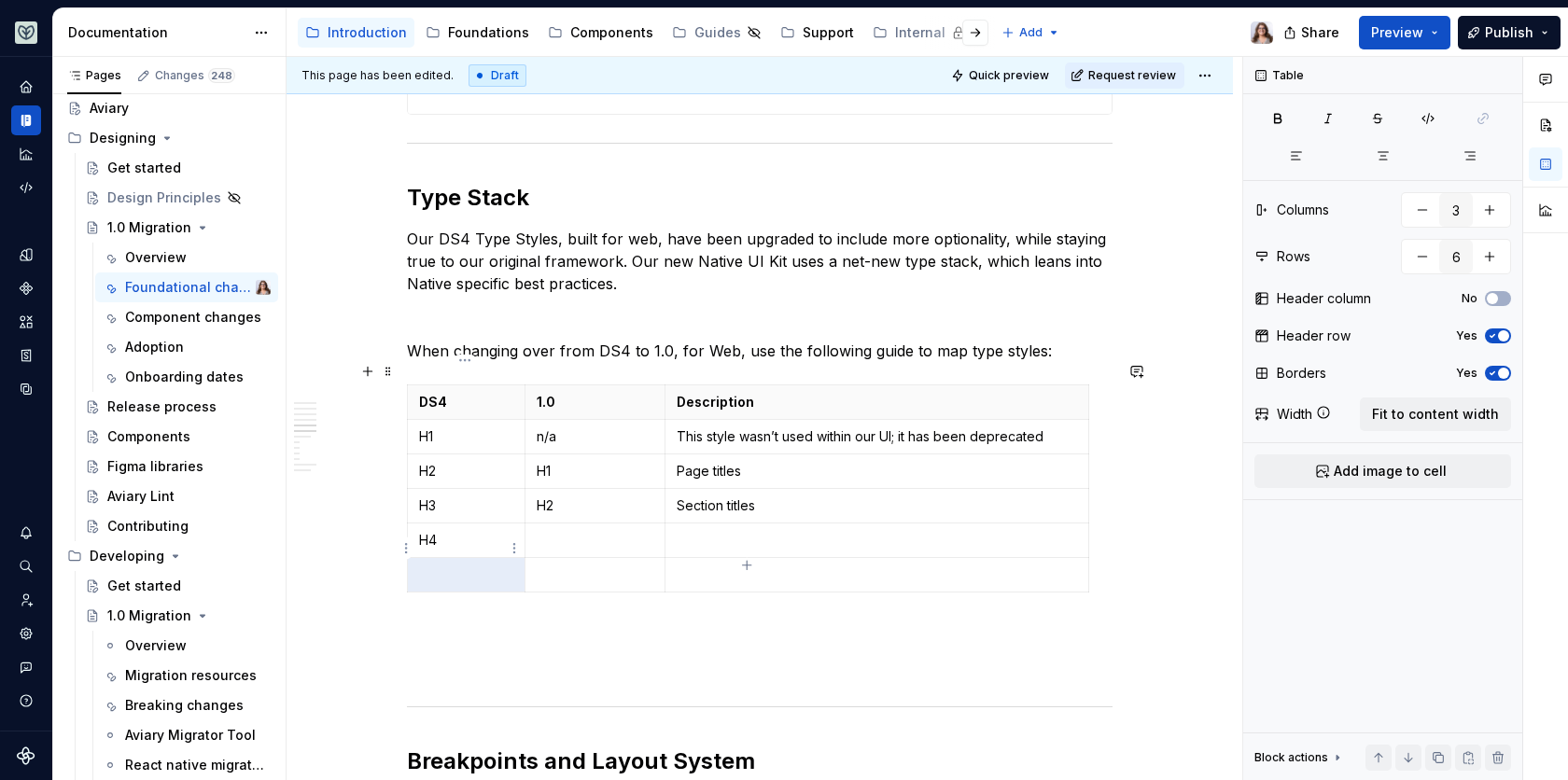
click at [491, 565] on p at bounding box center [466, 575] width 94 height 19
click at [561, 531] on p at bounding box center [595, 541] width 117 height 19
click at [566, 462] on p "H1" at bounding box center [595, 471] width 117 height 19
click at [569, 497] on p "H2" at bounding box center [595, 506] width 117 height 19
click at [573, 531] on p at bounding box center [595, 541] width 117 height 19
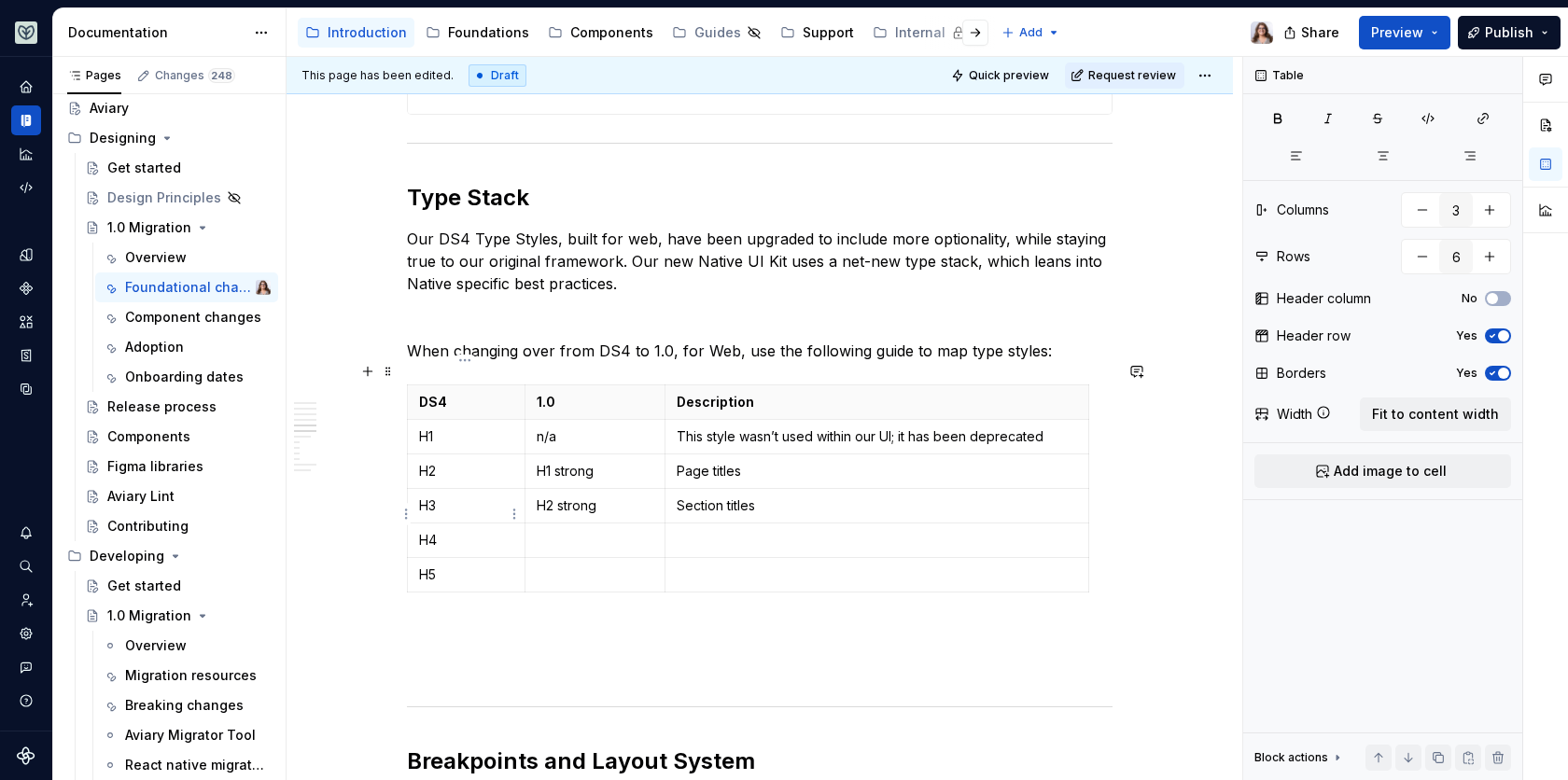
click at [458, 531] on p "H4" at bounding box center [466, 541] width 94 height 19
click at [555, 531] on p at bounding box center [595, 541] width 117 height 19
click at [512, 622] on p at bounding box center [759, 634] width 706 height 23
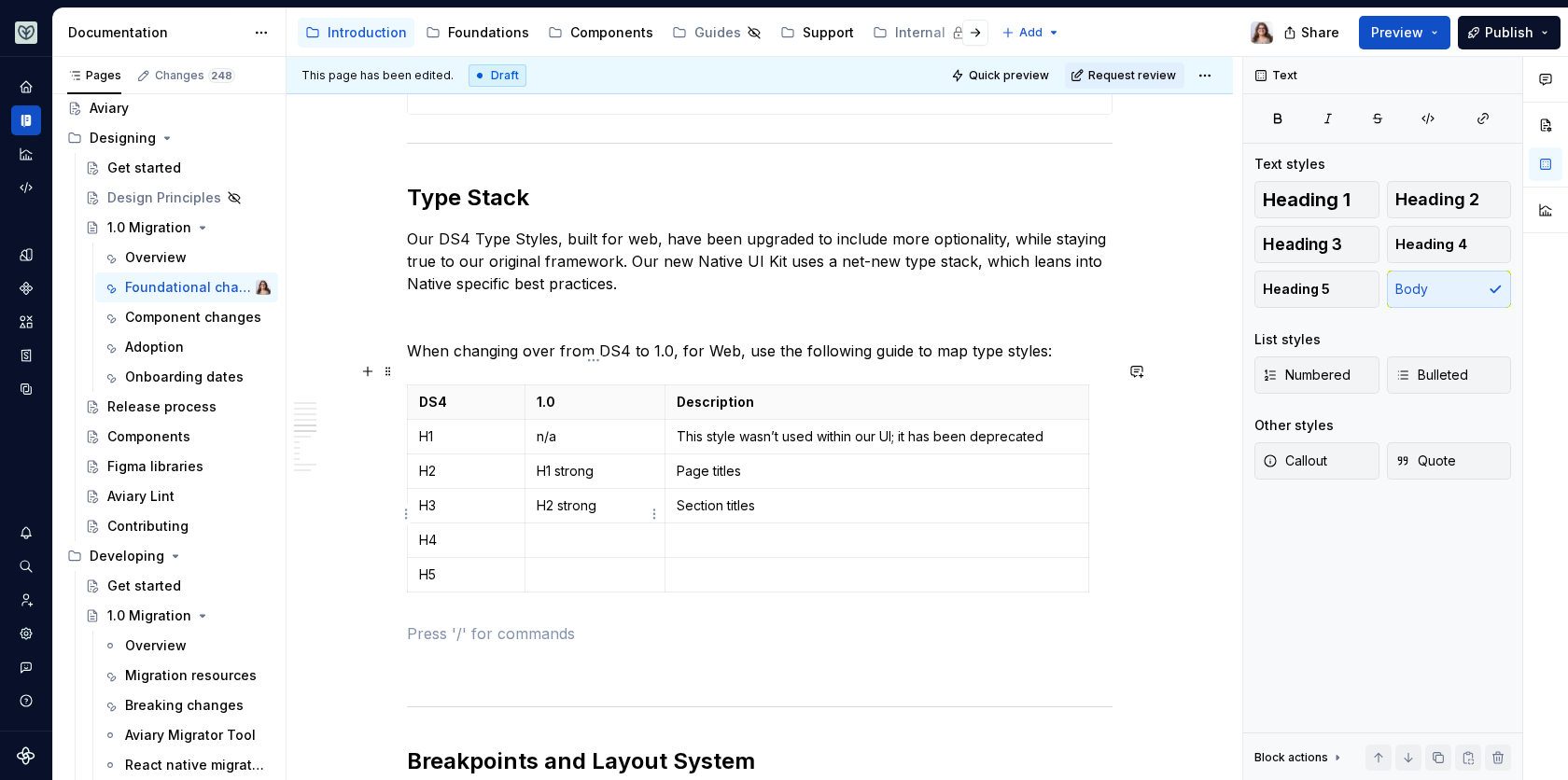
click at [555, 531] on p at bounding box center [595, 541] width 117 height 19
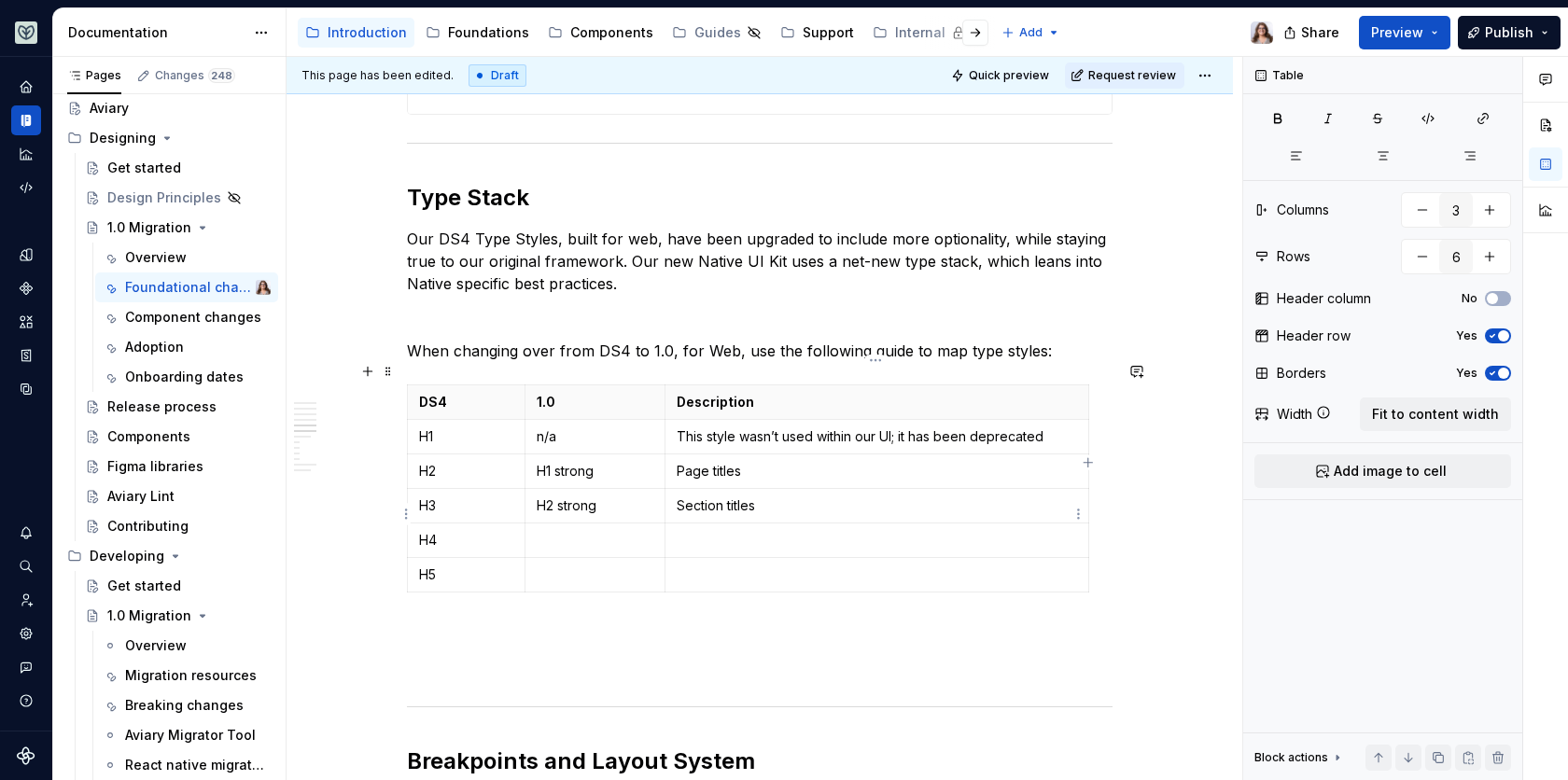
click at [756, 531] on p at bounding box center [876, 541] width 400 height 19
click at [532, 523] on td at bounding box center [594, 541] width 140 height 34
click at [554, 565] on p at bounding box center [595, 575] width 117 height 19
click at [553, 531] on p at bounding box center [595, 541] width 117 height 19
click at [589, 565] on p at bounding box center [595, 575] width 117 height 19
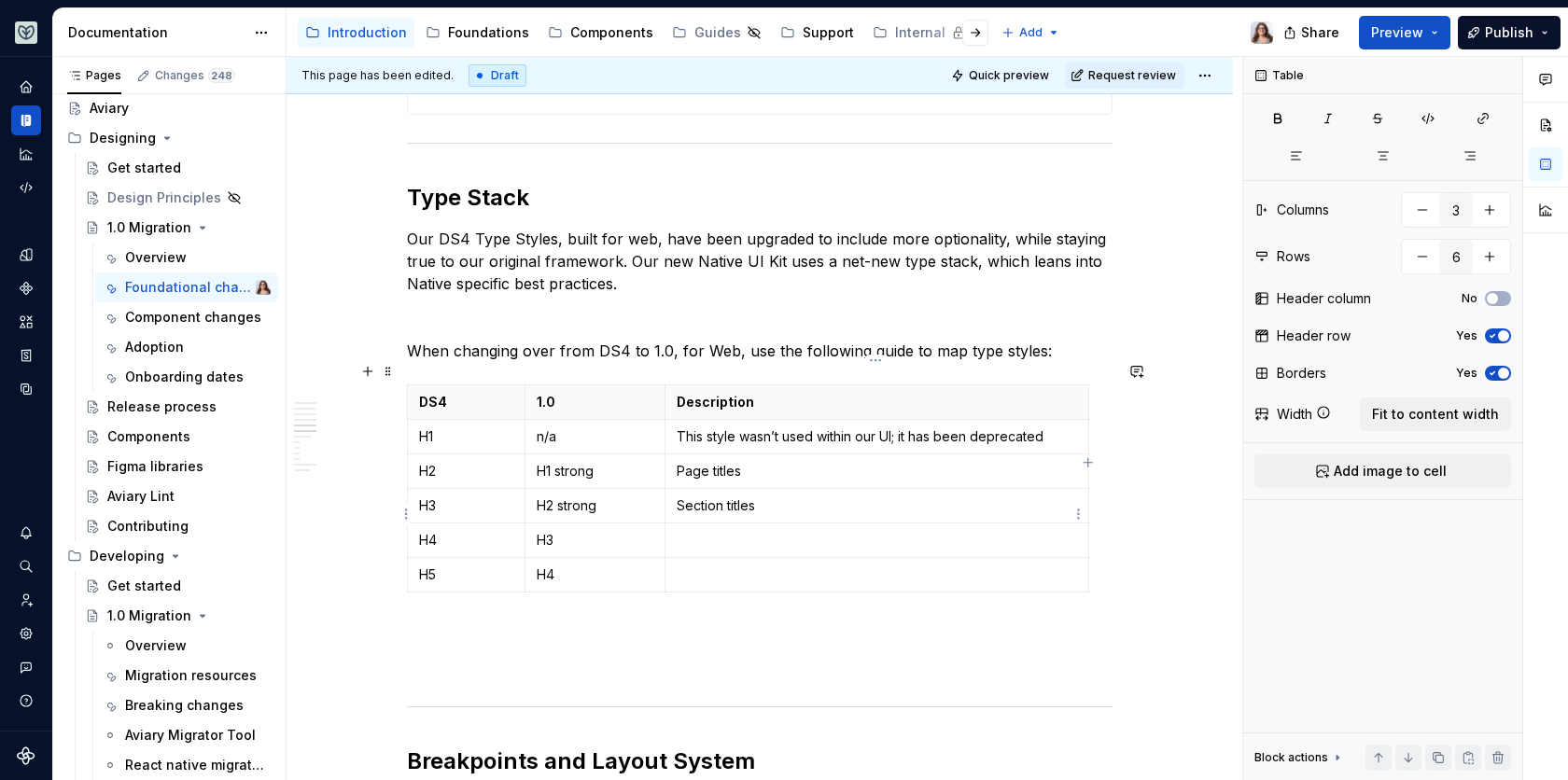
click at [695, 531] on p at bounding box center [876, 541] width 400 height 19
click at [698, 558] on td at bounding box center [876, 575] width 424 height 34
click at [710, 531] on p at bounding box center [876, 541] width 400 height 19
click at [699, 565] on p at bounding box center [876, 575] width 400 height 19
click at [711, 565] on p at bounding box center [876, 575] width 400 height 19
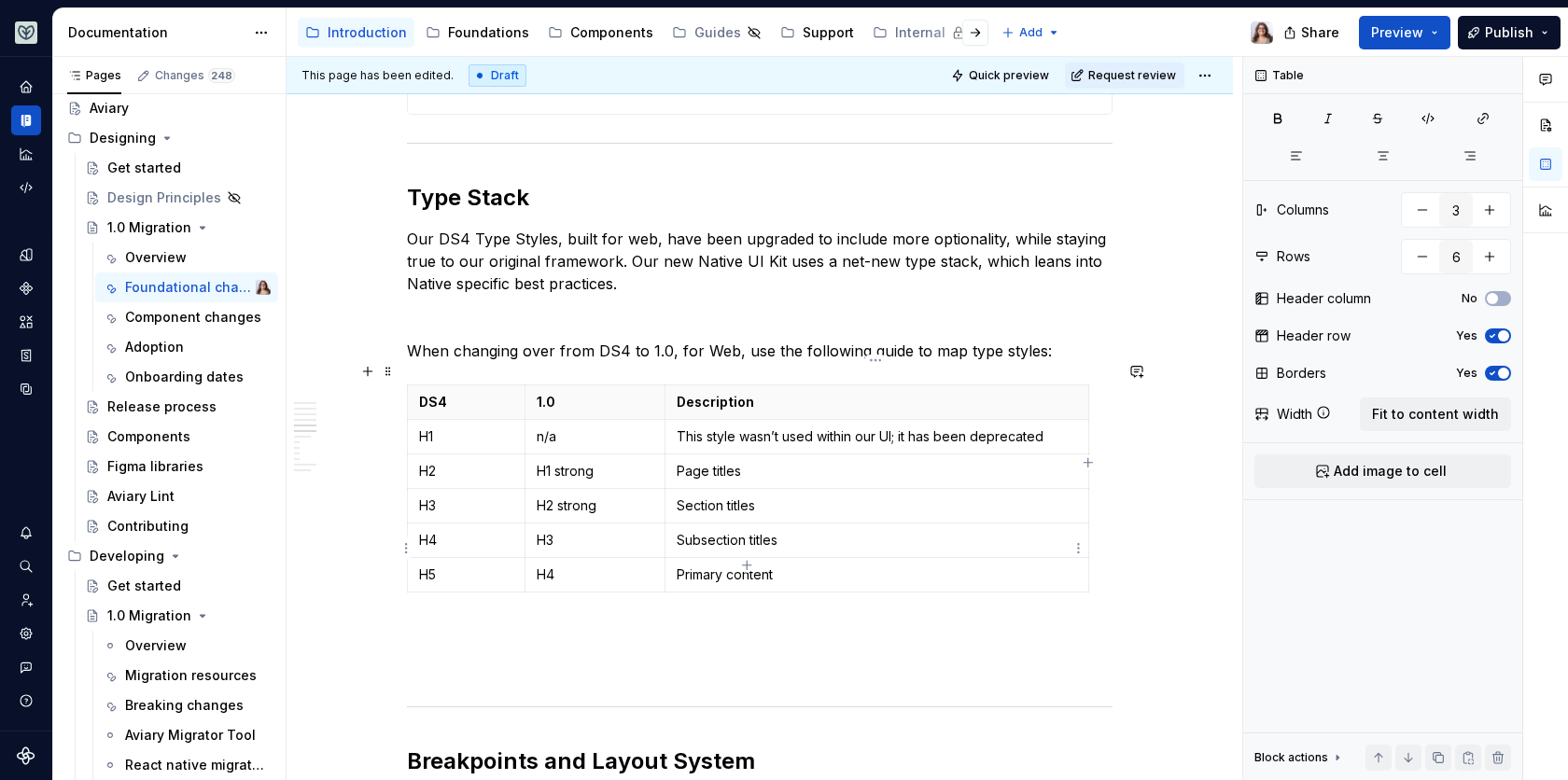
click at [674, 558] on td "Primary content" at bounding box center [876, 575] width 424 height 34
click at [783, 565] on p "Primary content" at bounding box center [876, 575] width 400 height 19
click at [701, 462] on p "Page titles" at bounding box center [876, 471] width 400 height 19
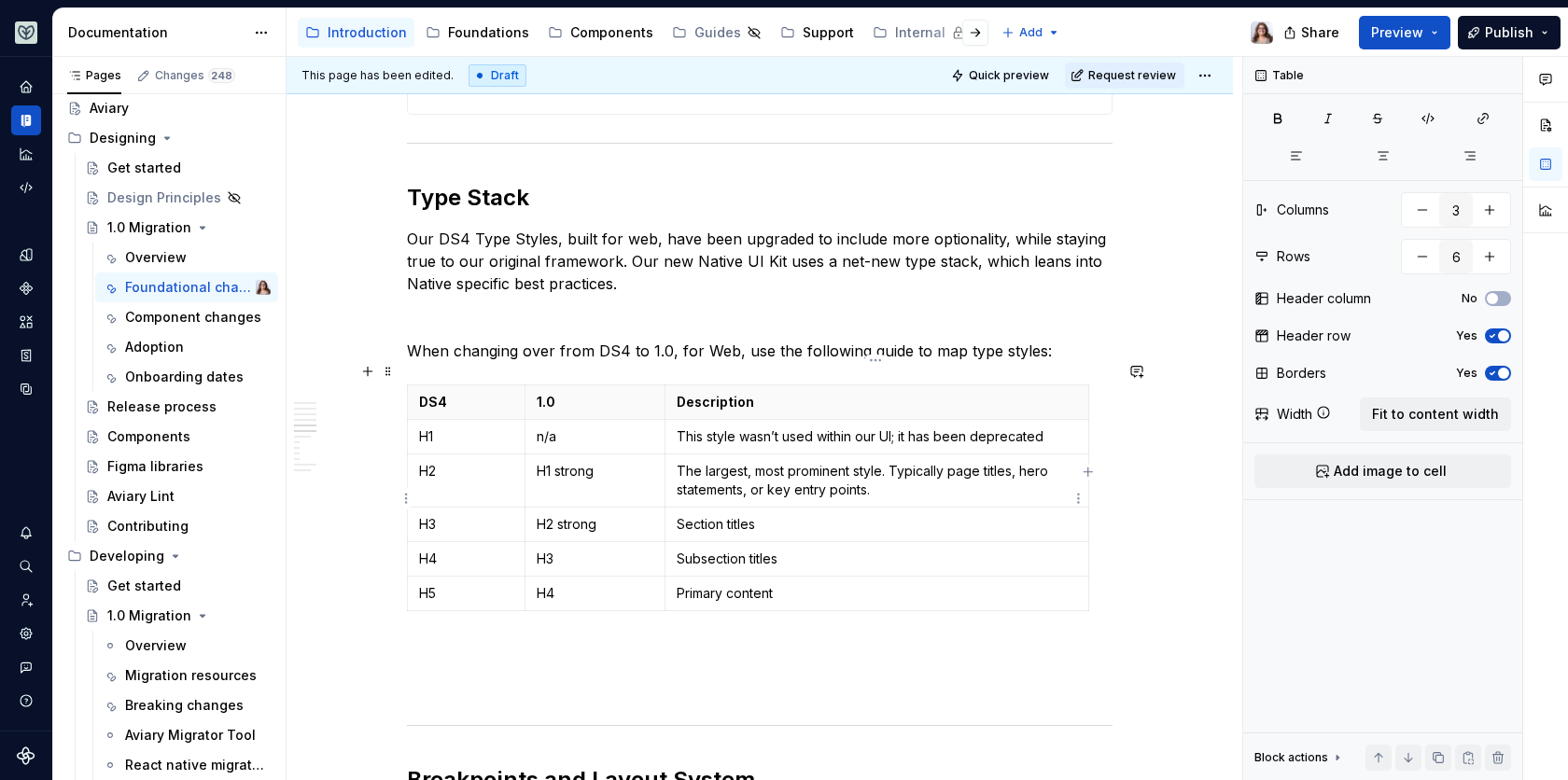
click at [755, 515] on p "Section titles" at bounding box center [876, 524] width 400 height 19
click at [705, 462] on p "The largest, most prominent style. Typically page titles, hero statements, or k…" at bounding box center [876, 480] width 400 height 37
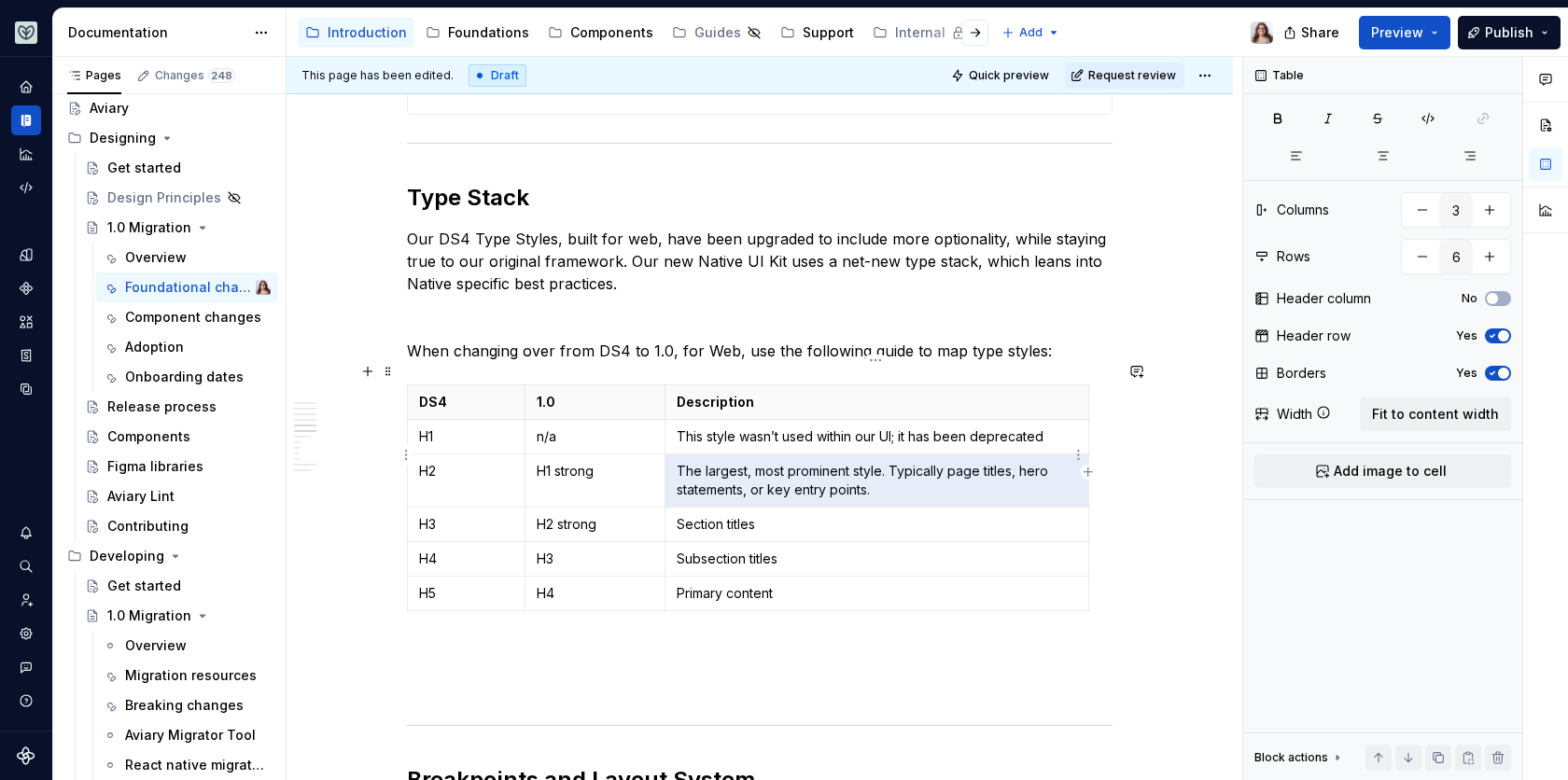
click at [705, 462] on p "The largest, most prominent style. Typically page titles, hero statements, or k…" at bounding box center [876, 480] width 400 height 37
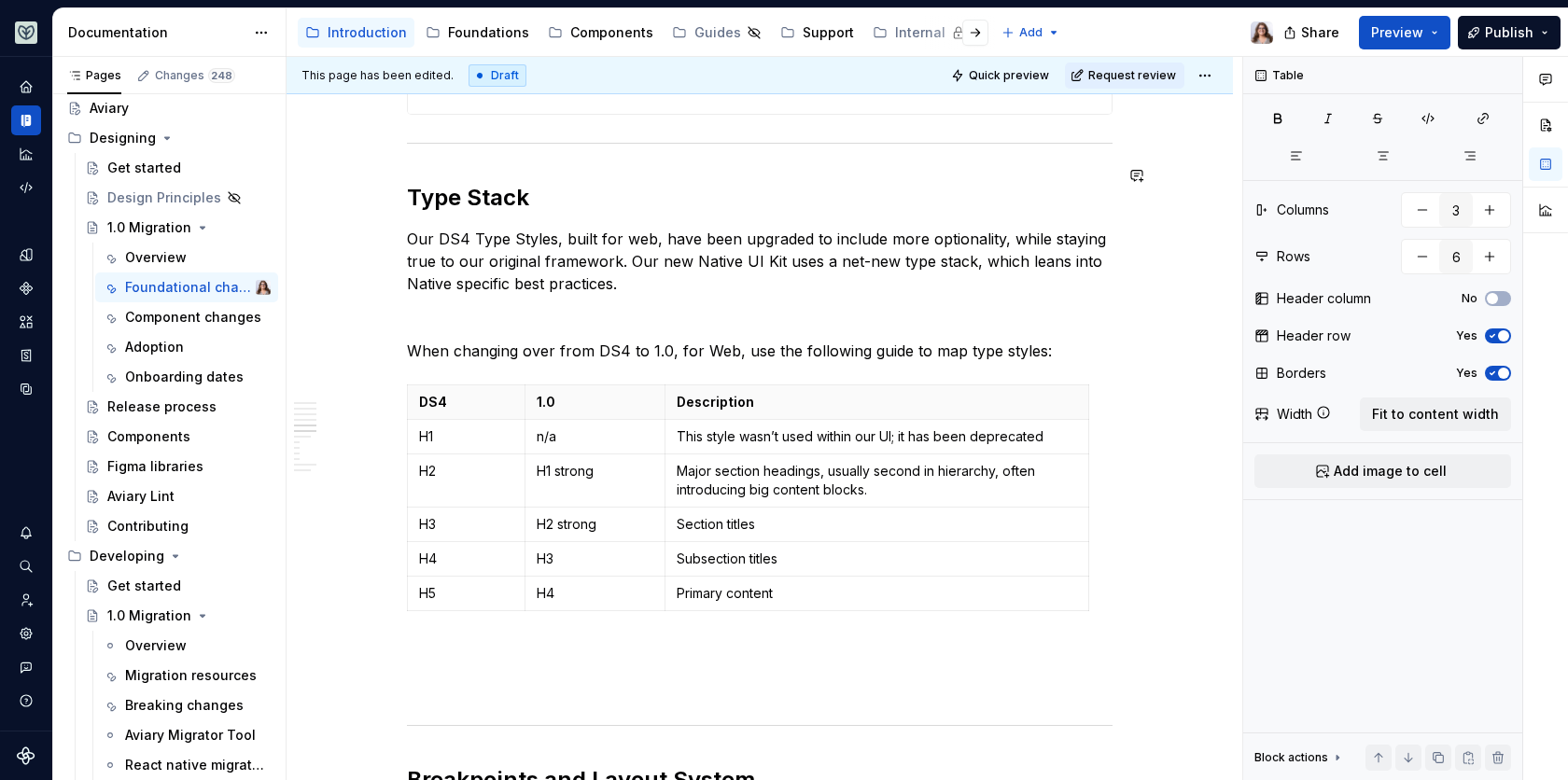
click at [716, 515] on p "Section titles" at bounding box center [876, 524] width 400 height 19
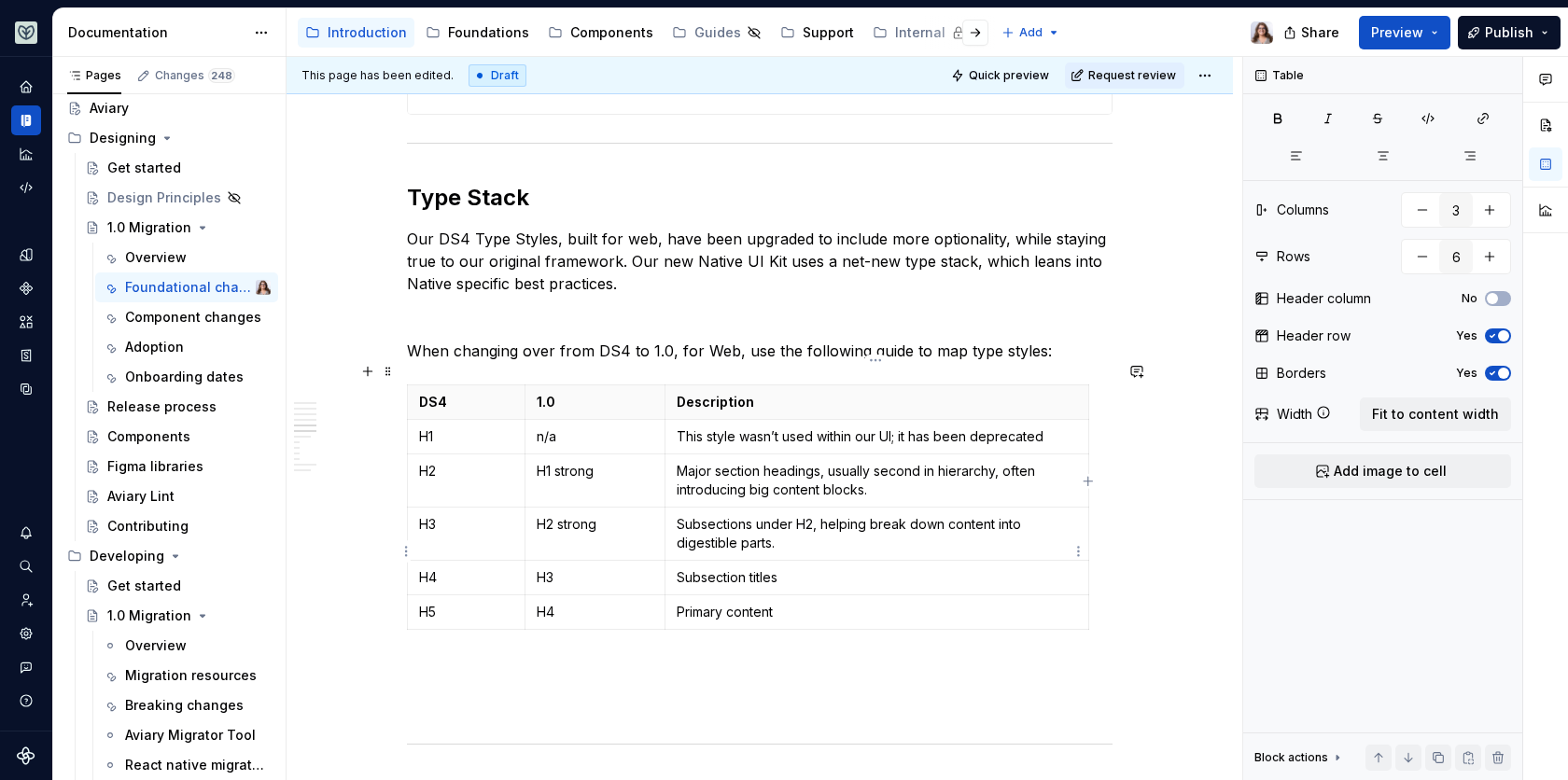
click at [784, 568] on p "Subsection titles" at bounding box center [876, 578] width 400 height 19
click at [763, 462] on p "Major section headings, usually second in hierarchy, often introducing big cont…" at bounding box center [876, 480] width 400 height 37
click at [699, 515] on p "Subsections under H2, helping break down content into digestible parts." at bounding box center [876, 533] width 400 height 37
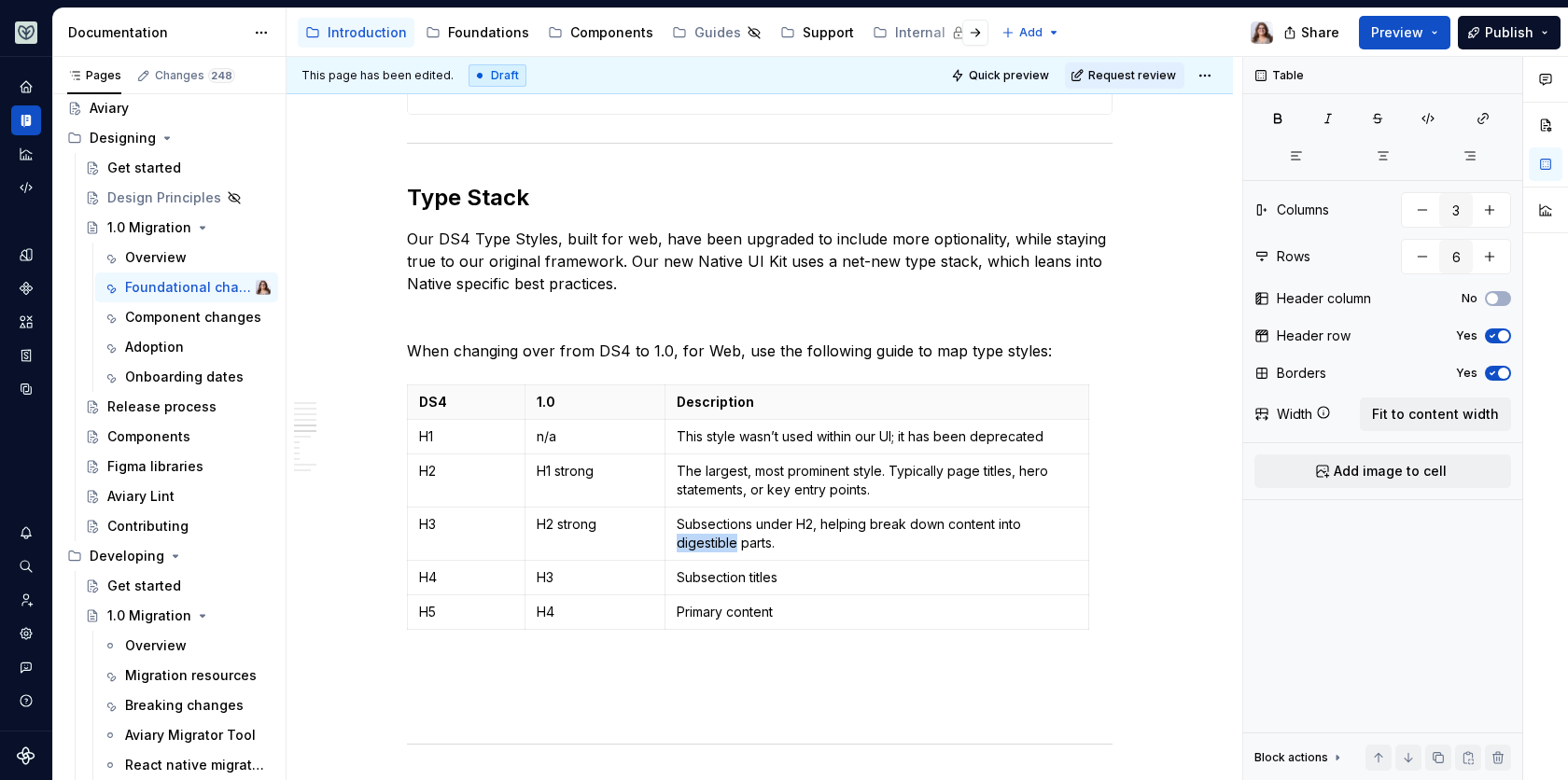
click at [699, 515] on p "Subsections under H2, helping break down content into digestible parts." at bounding box center [876, 533] width 400 height 37
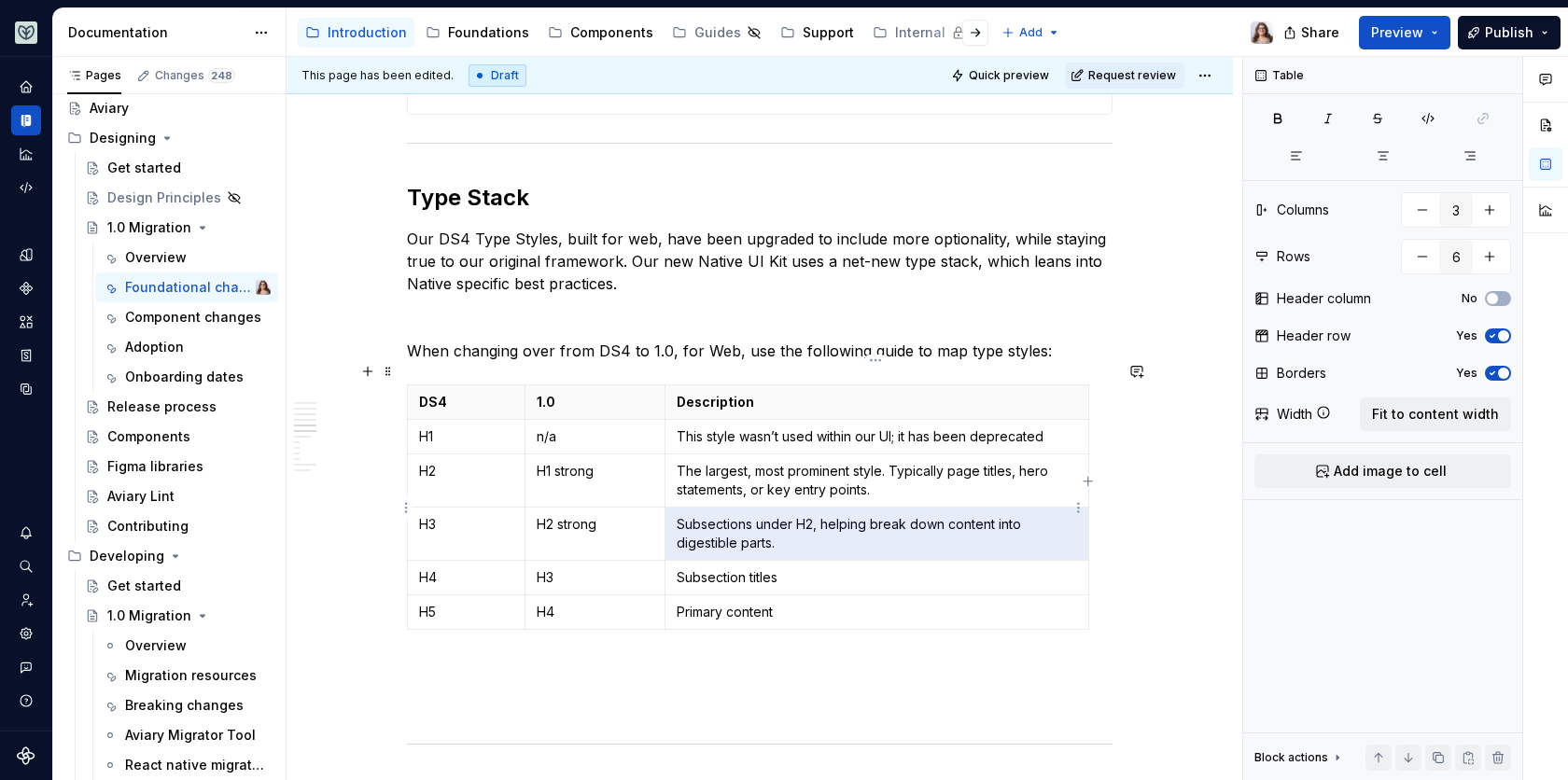
click at [699, 515] on p "Subsections under H2, helping break down content into digestible parts." at bounding box center [876, 533] width 400 height 37
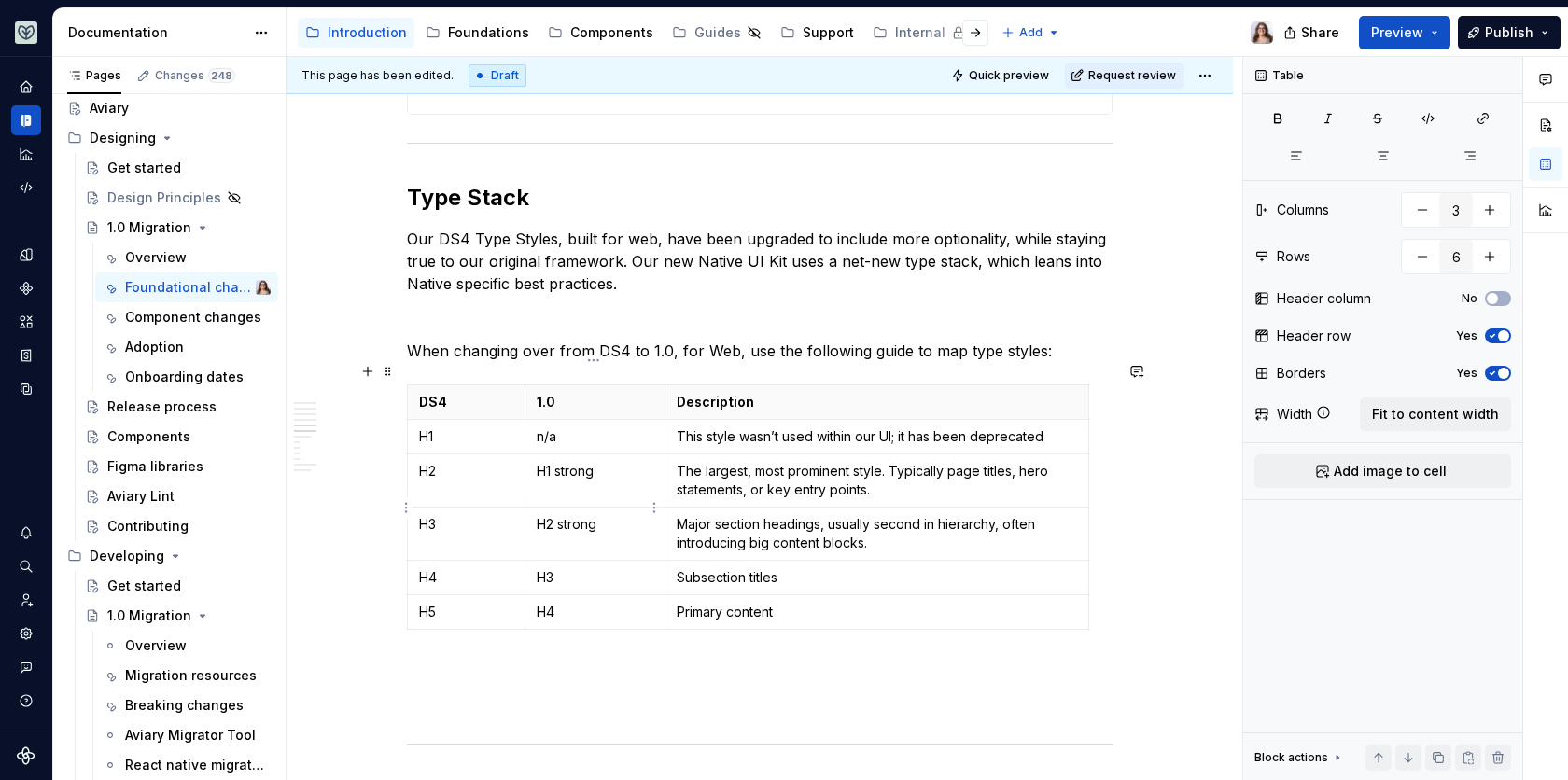
click at [557, 515] on p "H2 strong" at bounding box center [595, 524] width 117 height 19
click at [601, 515] on p "H2 strong" at bounding box center [595, 524] width 117 height 19
drag, startPoint x: 562, startPoint y: 411, endPoint x: 526, endPoint y: 411, distance: 36.0
click at [526, 420] on td "n/a" at bounding box center [594, 437] width 140 height 34
drag, startPoint x: 598, startPoint y: 448, endPoint x: 540, endPoint y: 448, distance: 58.0
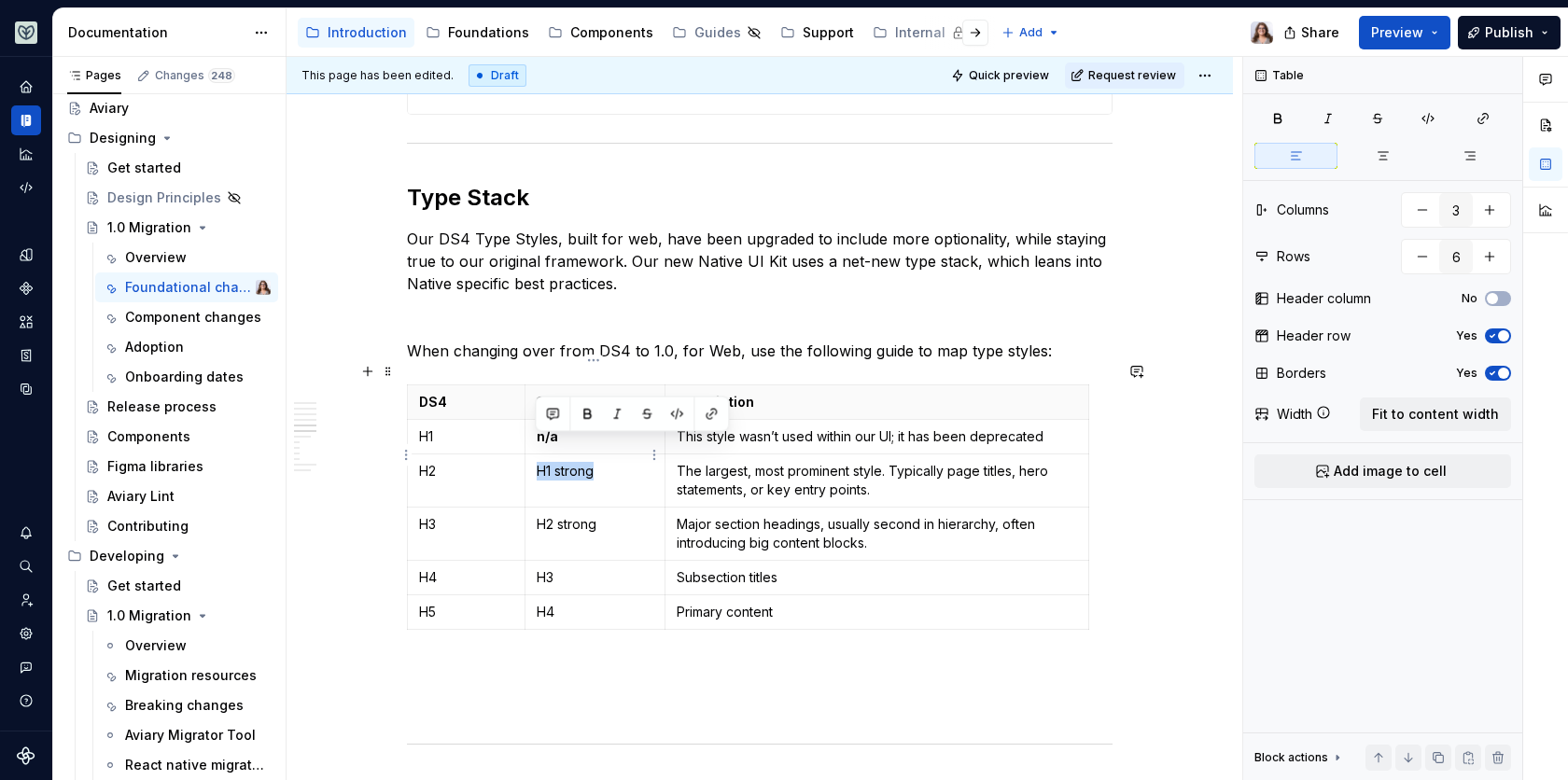
click at [540, 462] on p "H1 strong" at bounding box center [595, 471] width 117 height 19
drag, startPoint x: 606, startPoint y: 501, endPoint x: 534, endPoint y: 500, distance: 72.0
click at [534, 507] on td "H2 strong" at bounding box center [594, 534] width 140 height 53
drag, startPoint x: 552, startPoint y: 549, endPoint x: 526, endPoint y: 549, distance: 26.0
click at [526, 561] on td "H3" at bounding box center [594, 578] width 140 height 34
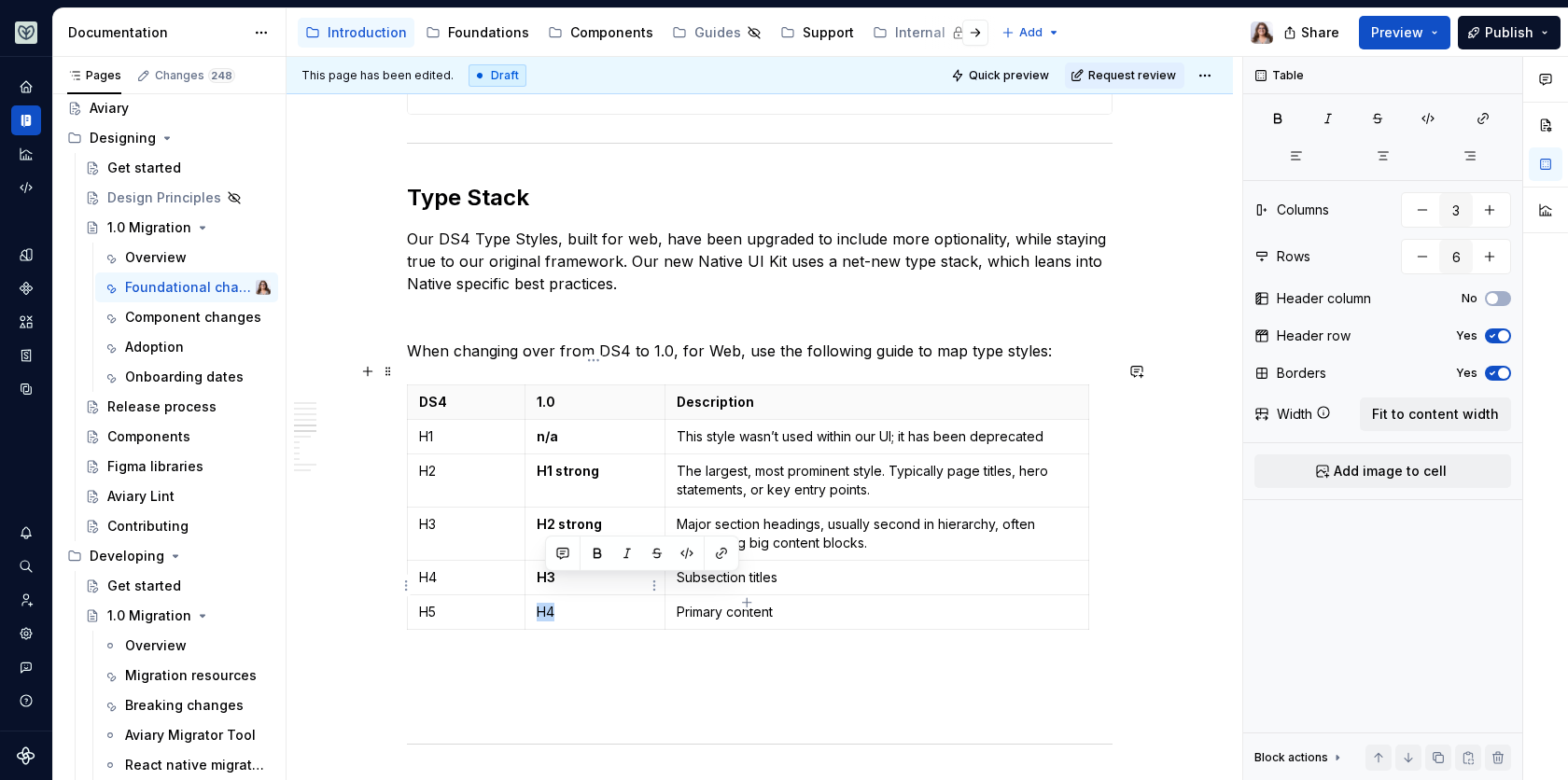
drag, startPoint x: 553, startPoint y: 591, endPoint x: 540, endPoint y: 591, distance: 13.0
click at [540, 602] on p "H4" at bounding box center [595, 612] width 117 height 19
click at [800, 568] on p "Subsection titles" at bounding box center [876, 578] width 400 height 19
click at [877, 517] on p "Major section headings, usually second in hierarchy, often introduce big conten…" at bounding box center [876, 533] width 400 height 37
click at [731, 521] on p "Major section headings, usually second in hierarchy, often introduce big conten…" at bounding box center [876, 533] width 400 height 37
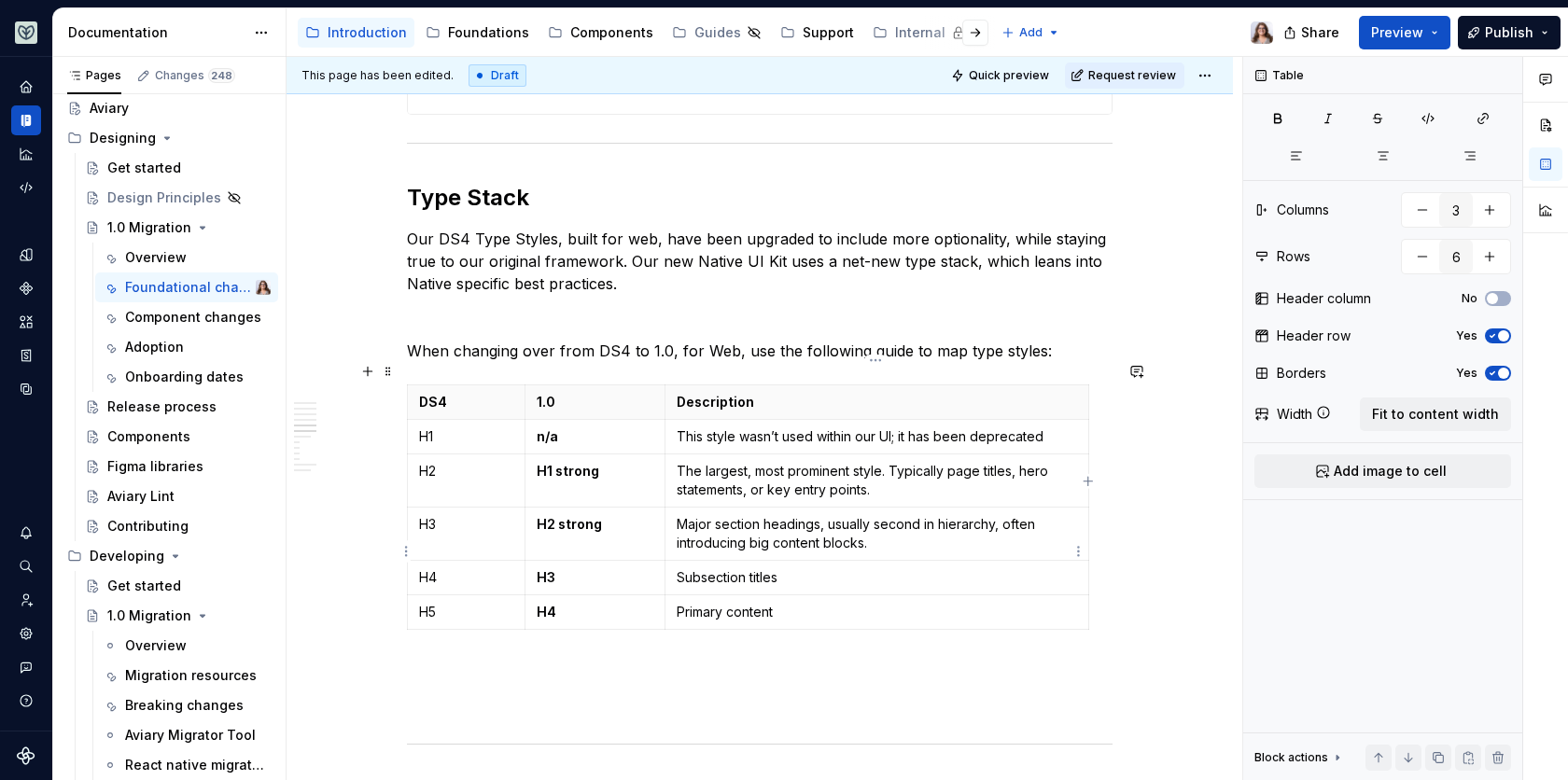
click at [738, 561] on td "Subsection titles" at bounding box center [876, 578] width 424 height 34
click at [709, 568] on p "Subsection titles" at bounding box center [876, 578] width 400 height 19
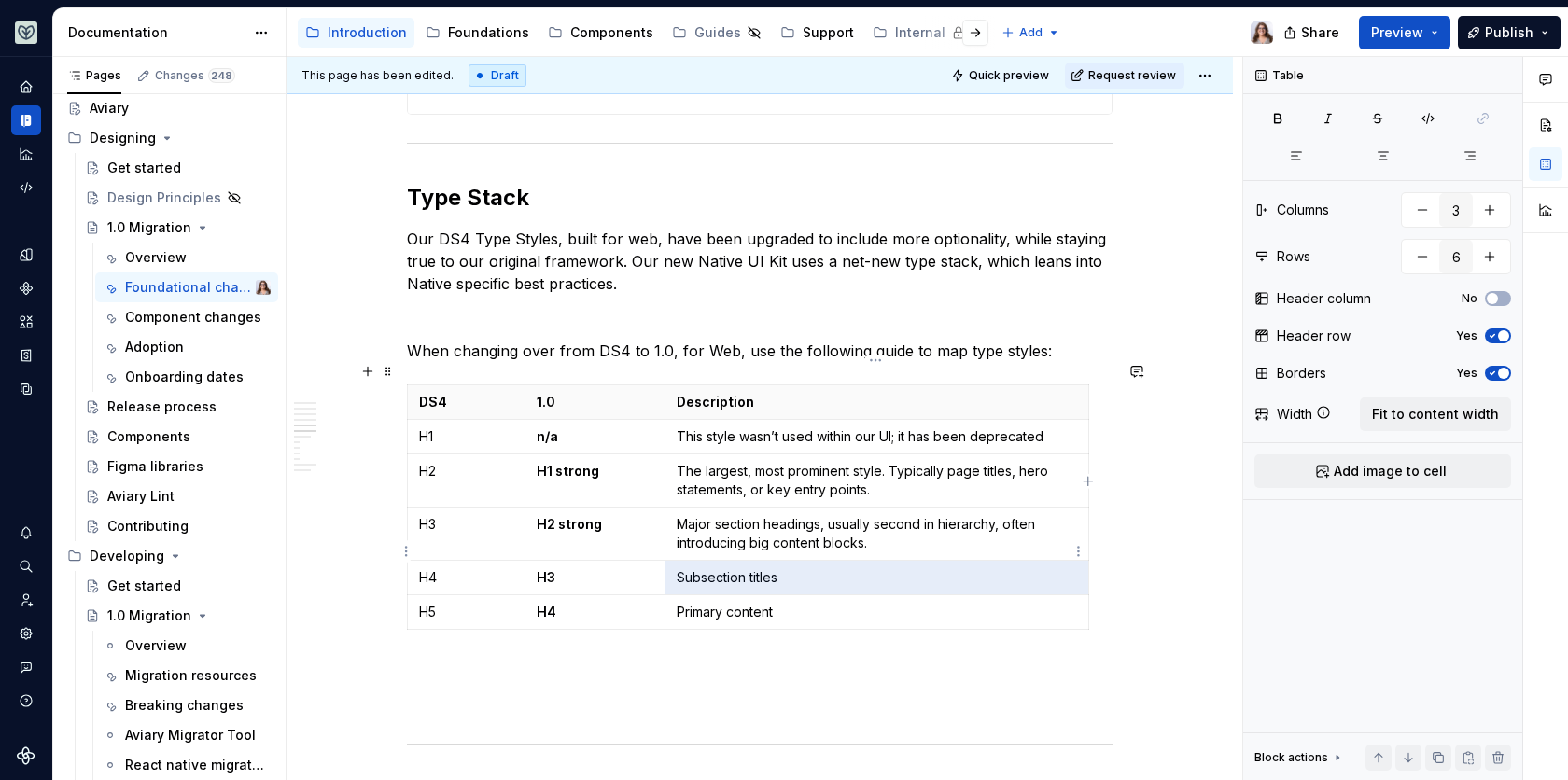
click at [709, 568] on p "Subsection titles" at bounding box center [876, 578] width 400 height 19
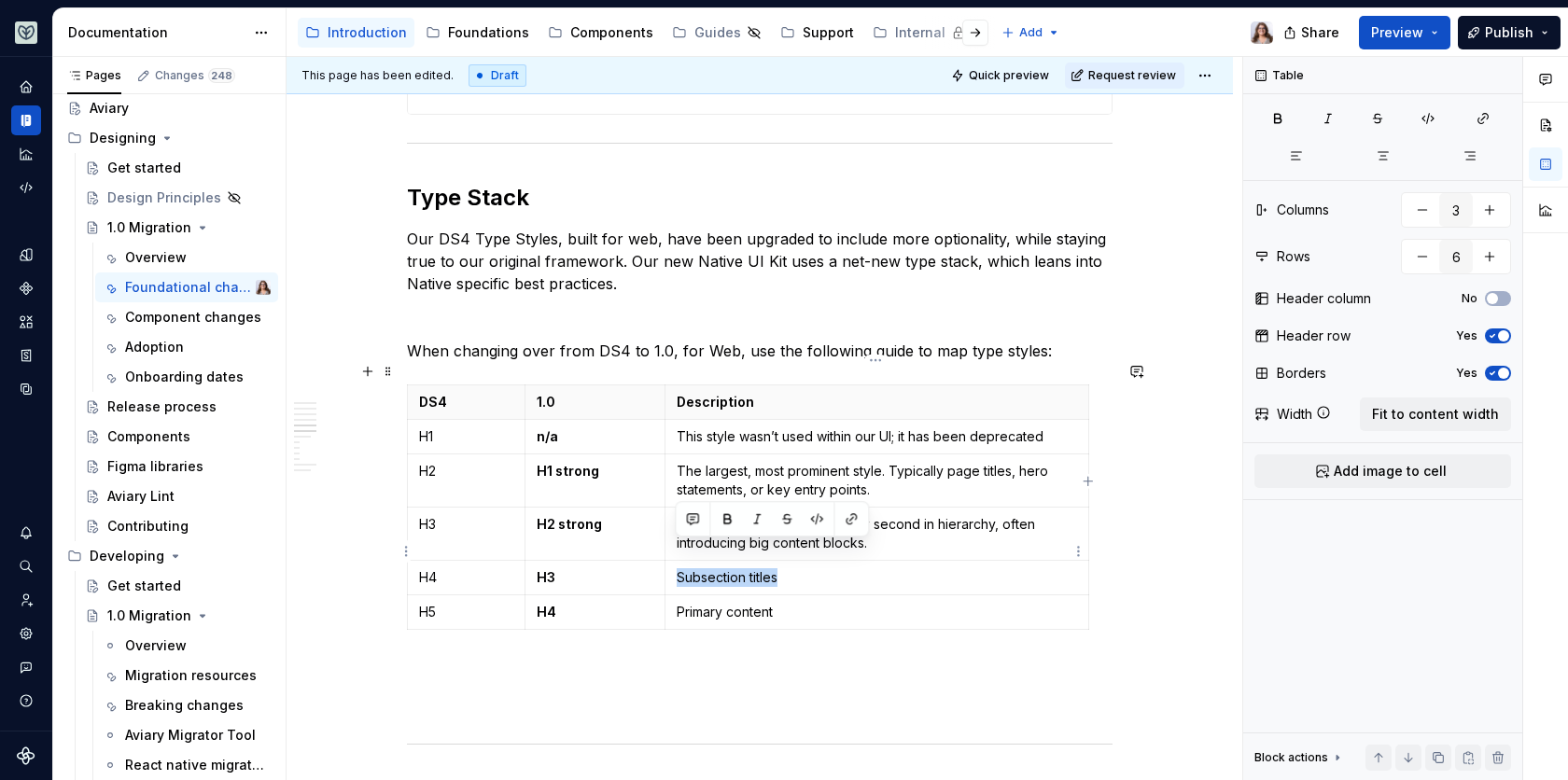
click at [709, 568] on p "Subsection titles" at bounding box center [876, 578] width 400 height 19
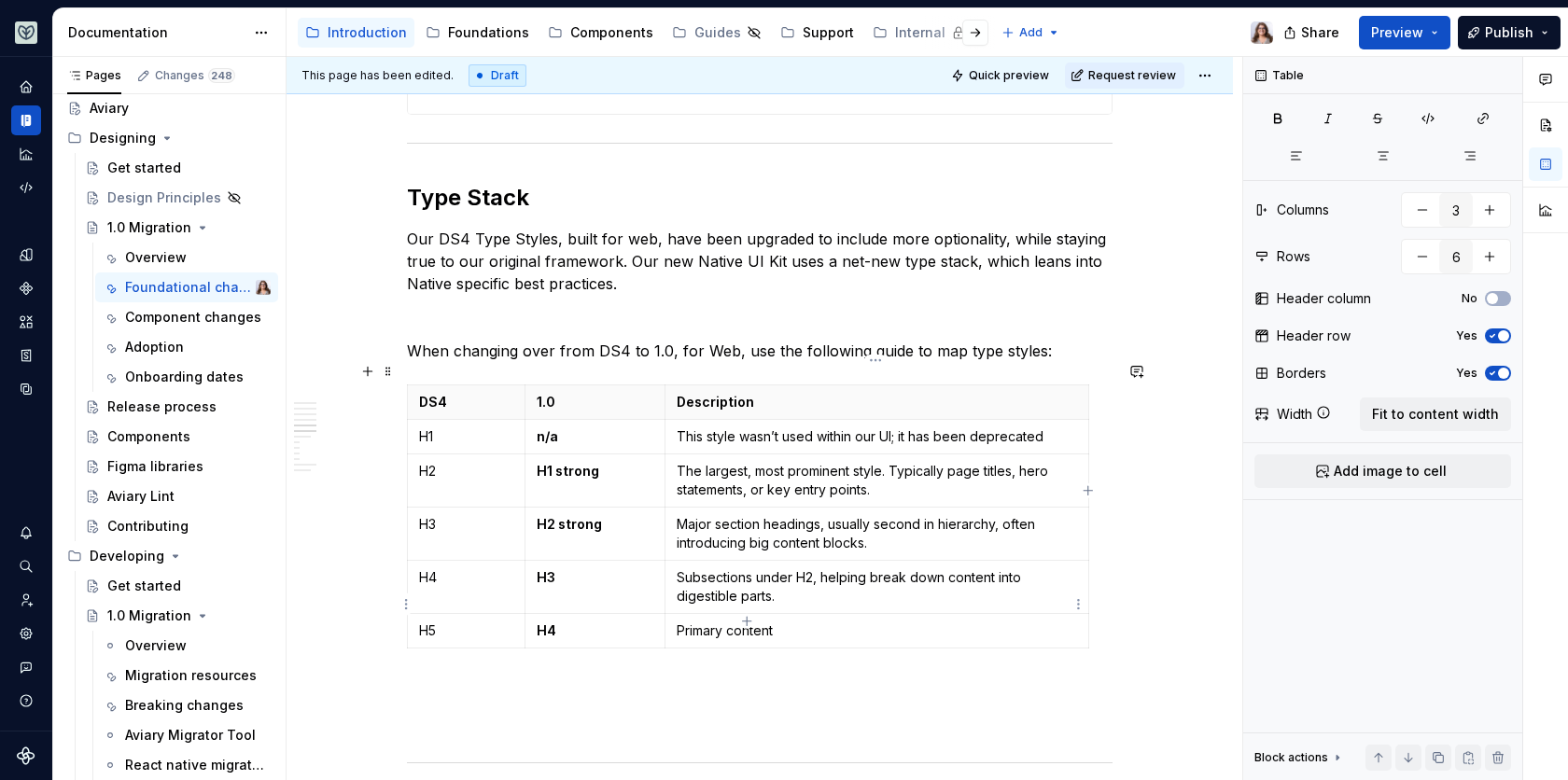
click at [715, 621] on p "Primary content" at bounding box center [876, 631] width 400 height 19
click at [701, 621] on p "Primary content" at bounding box center [876, 631] width 400 height 19
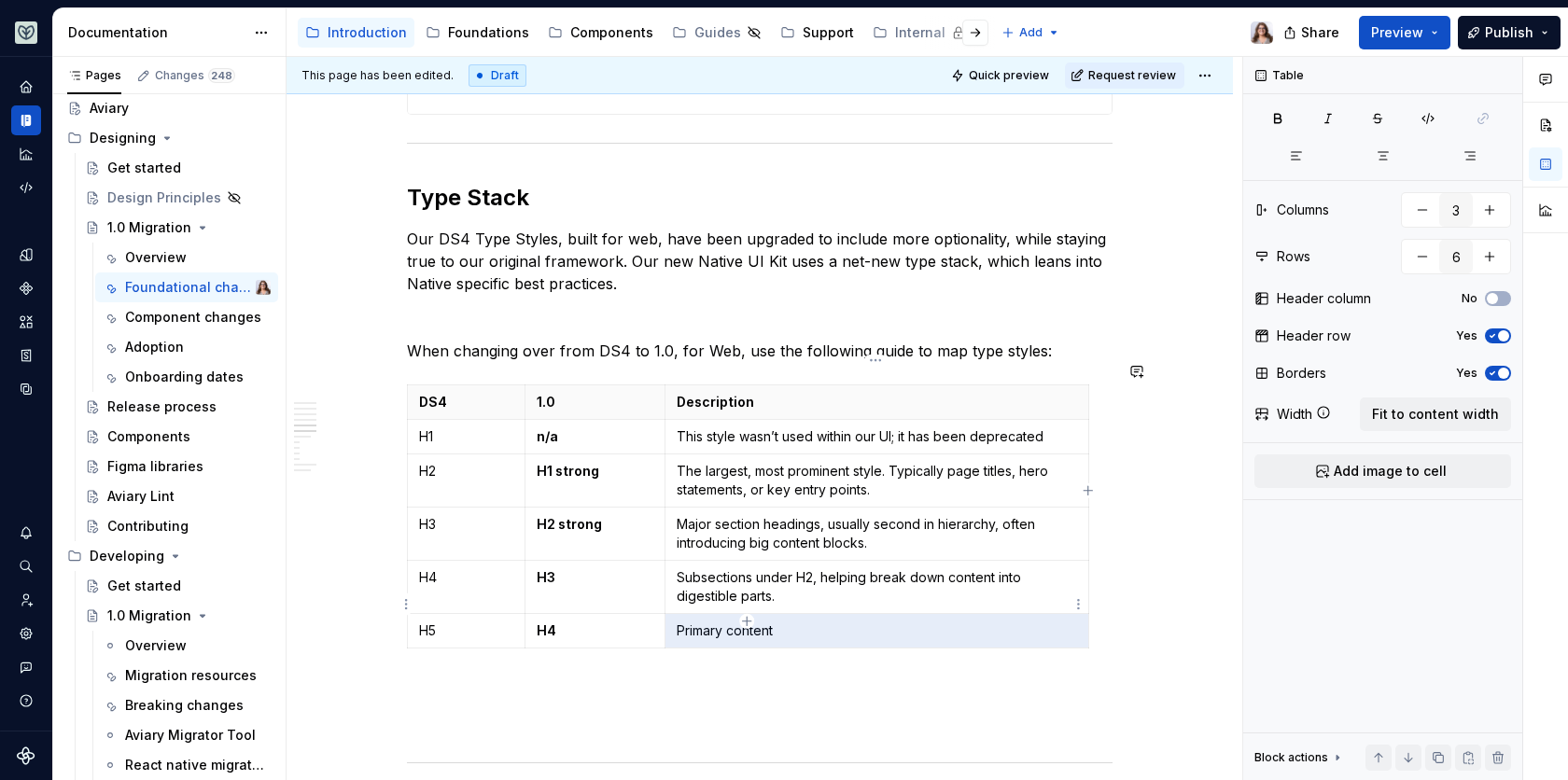
click at [701, 621] on p "Primary content" at bounding box center [876, 631] width 400 height 19
type textarea "*"
click at [817, 625] on p "Lower-level subsection headings, often used in longer forms or complex layouts." at bounding box center [876, 639] width 400 height 37
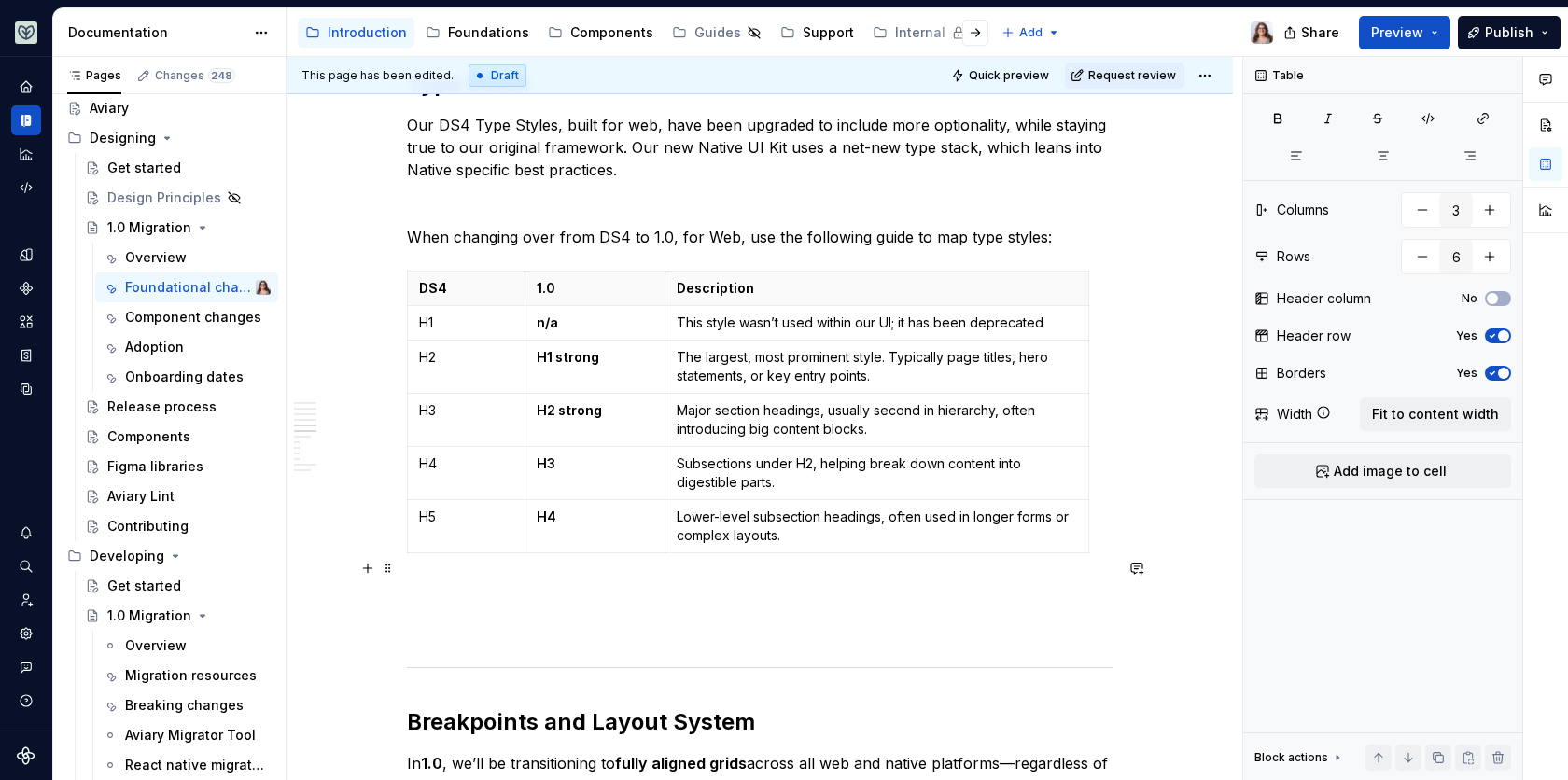
scroll to position [2551, 0]
click at [749, 522] on icon "button" at bounding box center [747, 524] width 15 height 15
type input "7"
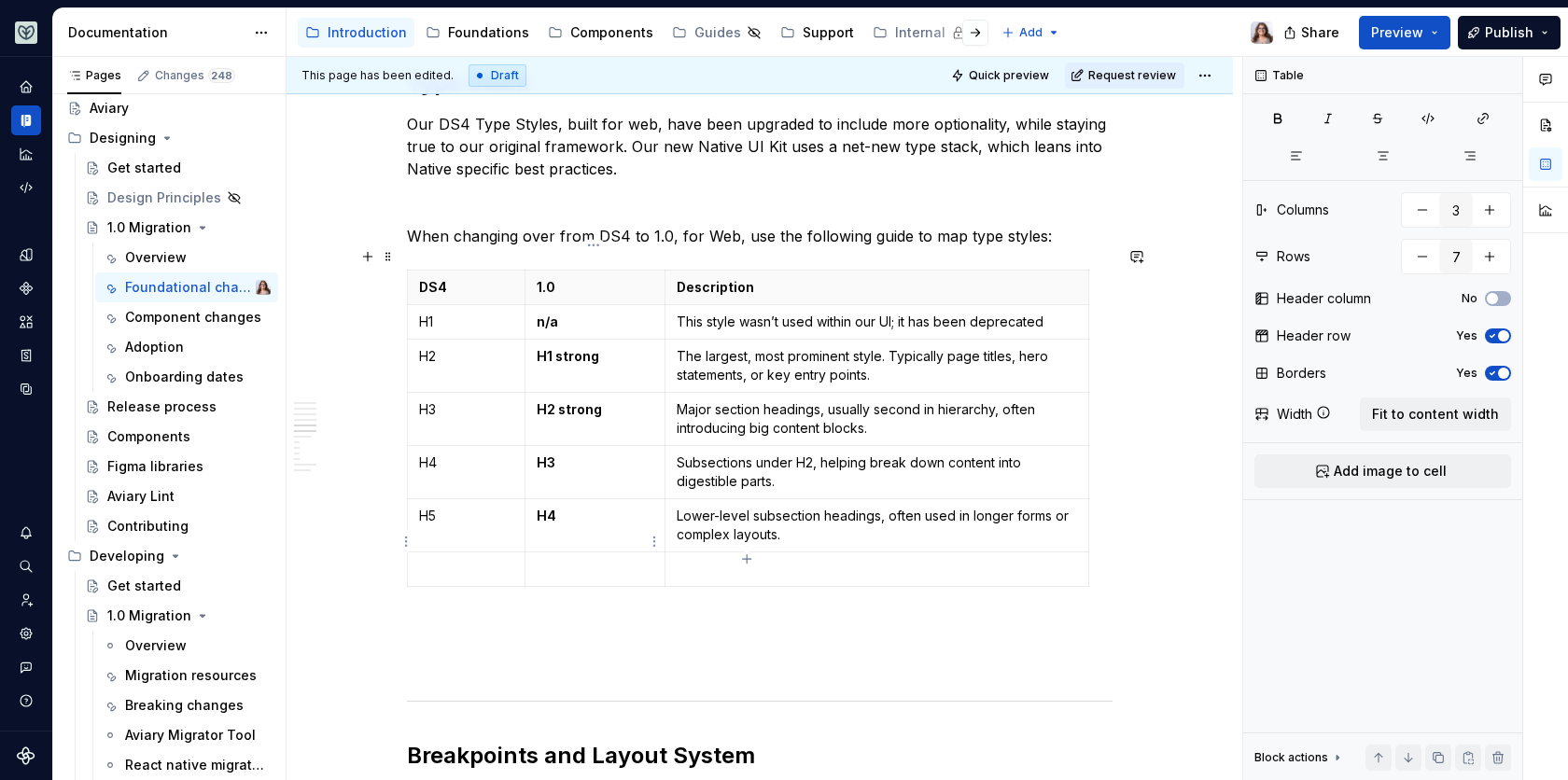
click at [580, 560] on p at bounding box center [595, 569] width 117 height 19
click at [461, 560] on p at bounding box center [466, 569] width 94 height 19
drag, startPoint x: 558, startPoint y: 541, endPoint x: 536, endPoint y: 541, distance: 22.0
click at [537, 560] on p "H5" at bounding box center [595, 569] width 117 height 19
click at [746, 560] on p at bounding box center [876, 569] width 400 height 19
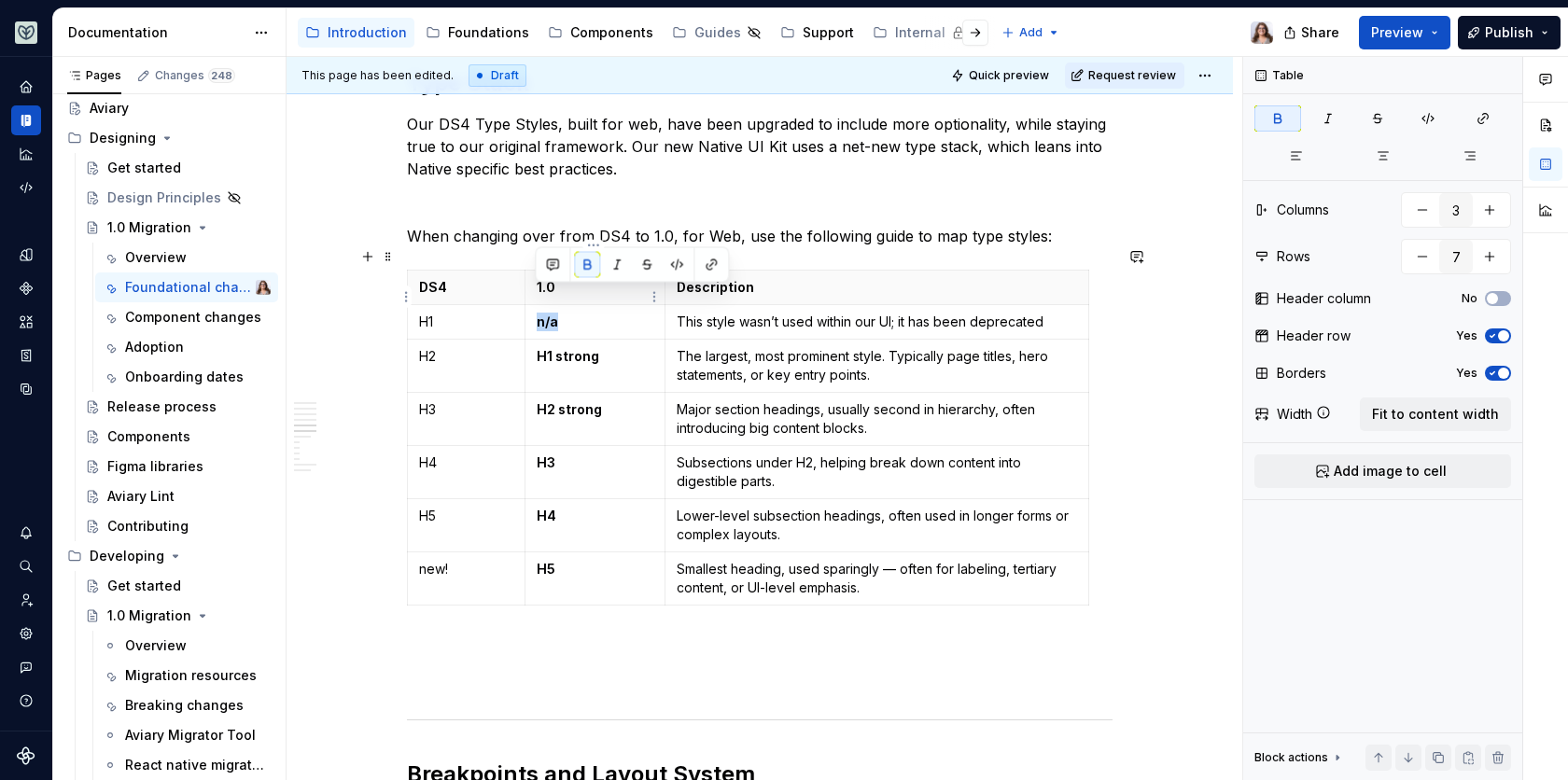
drag, startPoint x: 559, startPoint y: 298, endPoint x: 532, endPoint y: 298, distance: 27.0
click at [532, 305] on td "n/a" at bounding box center [594, 322] width 140 height 34
drag, startPoint x: 609, startPoint y: 295, endPoint x: 537, endPoint y: 295, distance: 72.0
click at [537, 313] on p "deprecated" at bounding box center [595, 322] width 117 height 19
click at [615, 313] on p "deprecated" at bounding box center [595, 322] width 117 height 19
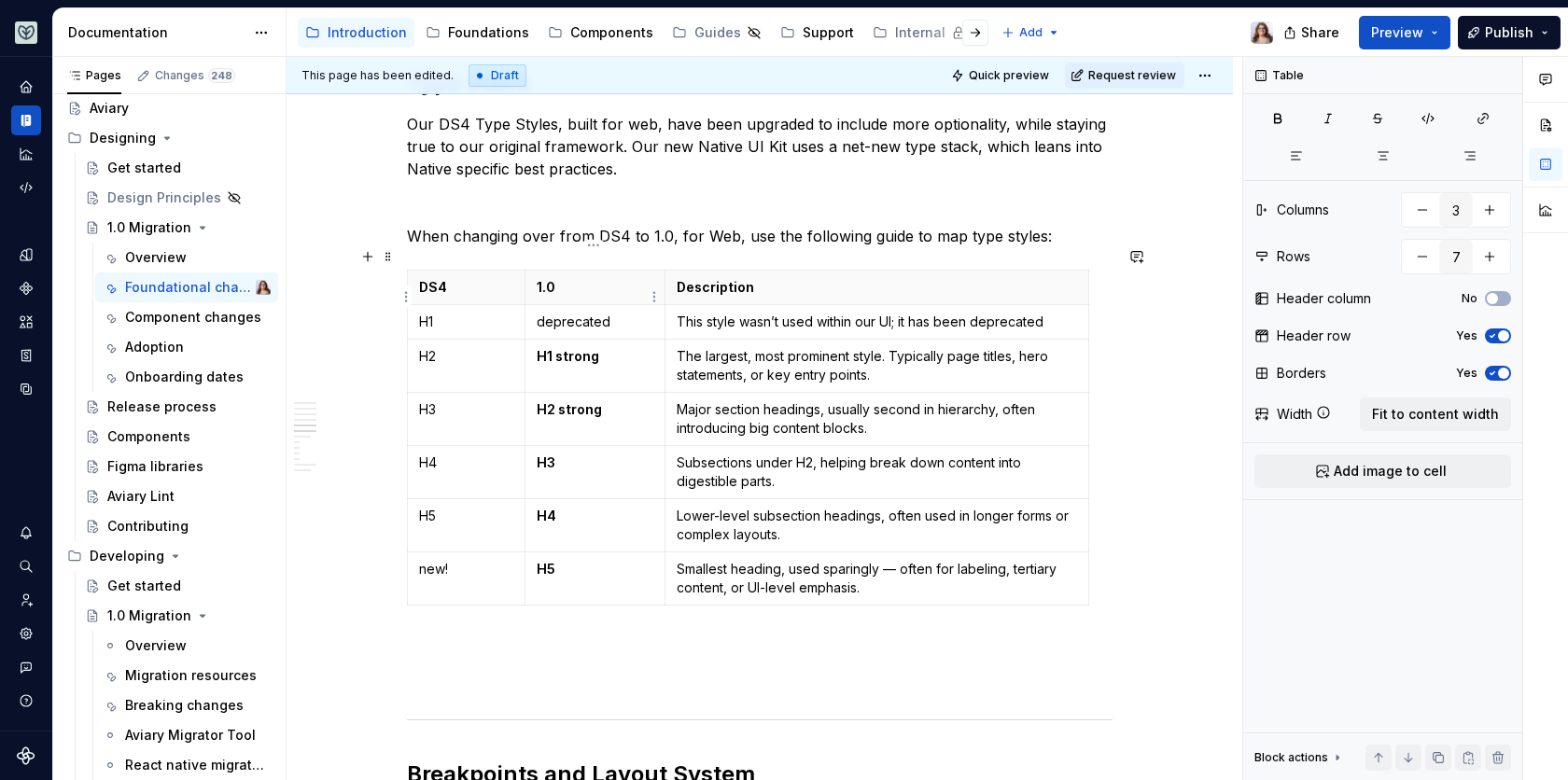
click at [544, 313] on p "deprecated" at bounding box center [595, 322] width 117 height 19
click at [424, 560] on p "new!" at bounding box center [466, 569] width 94 height 19
click at [455, 560] on p "New!" at bounding box center [466, 569] width 94 height 19
click at [446, 560] on p "New!" at bounding box center [466, 569] width 94 height 19
click at [475, 561] on p "New heading style!" at bounding box center [466, 578] width 94 height 37
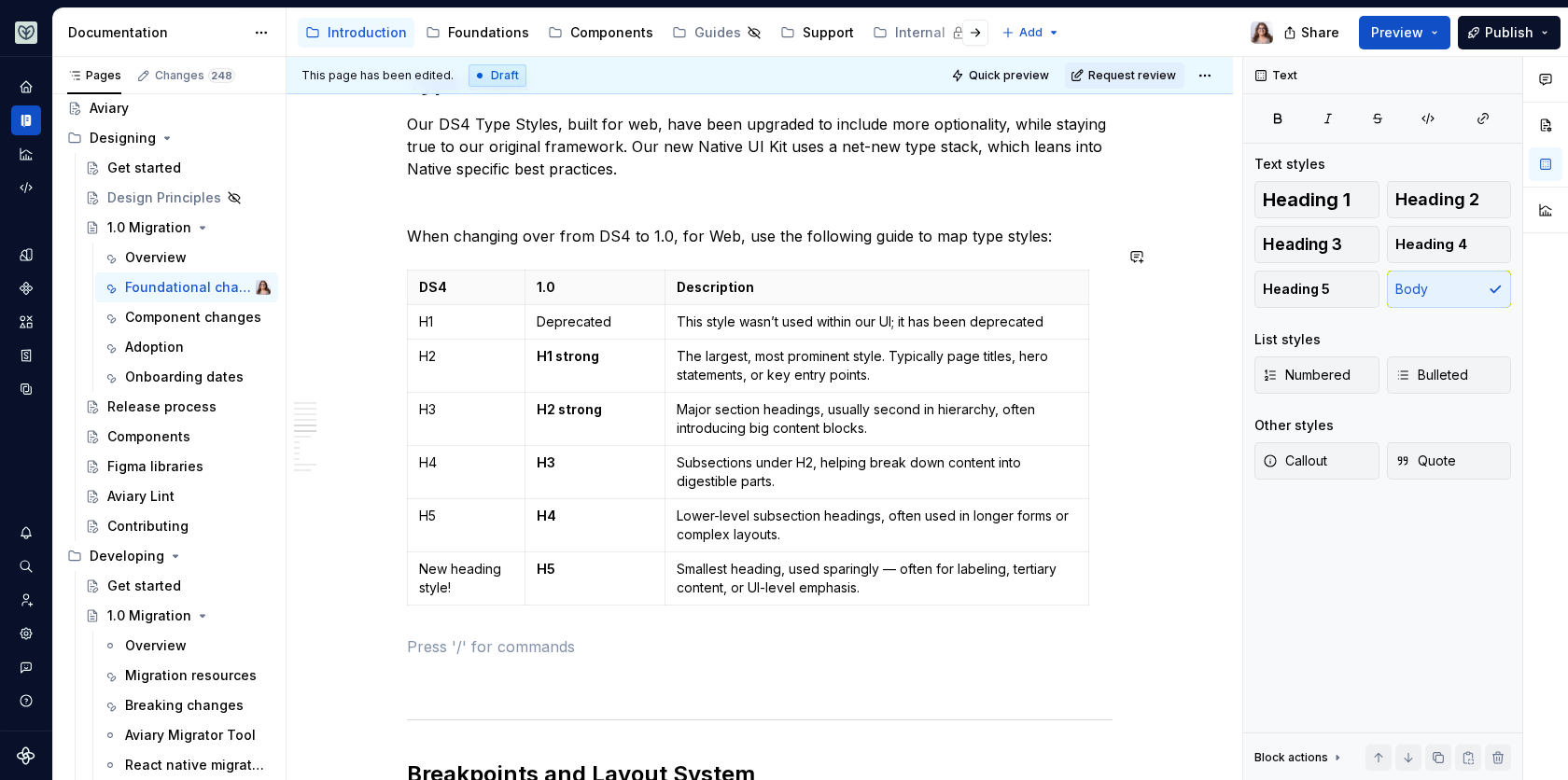
click at [573, 602] on div "Libraries Many libraries from DS4 have been consolidated, for example: Visual A…" at bounding box center [759, 506] width 706 height 5378
click at [895, 560] on p "Smallest heading, used sparingly — often for labeling, tertiary content, or UI-…" at bounding box center [876, 578] width 400 height 37
click at [823, 636] on p at bounding box center [759, 647] width 706 height 23
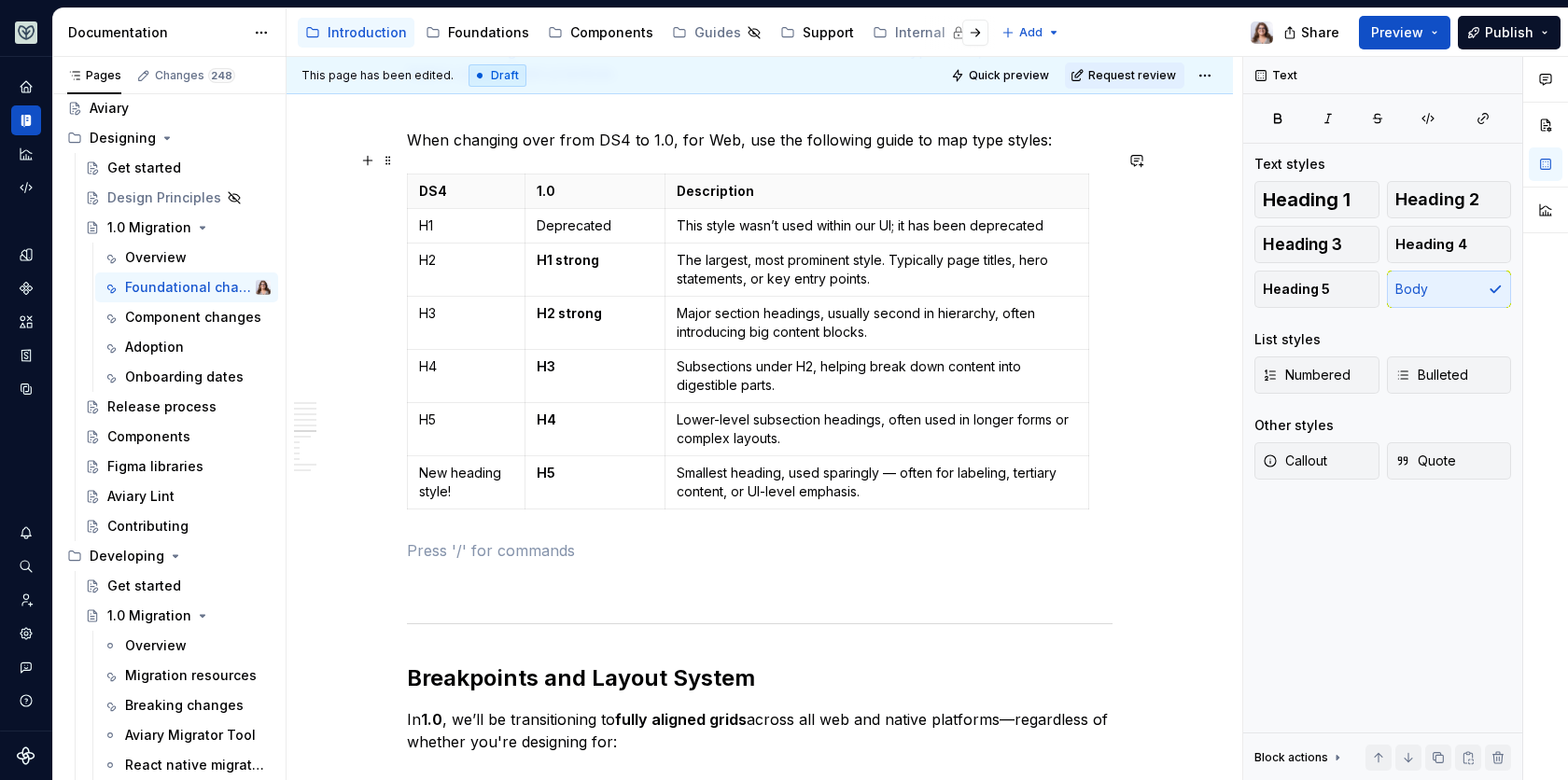
scroll to position [2652, 0]
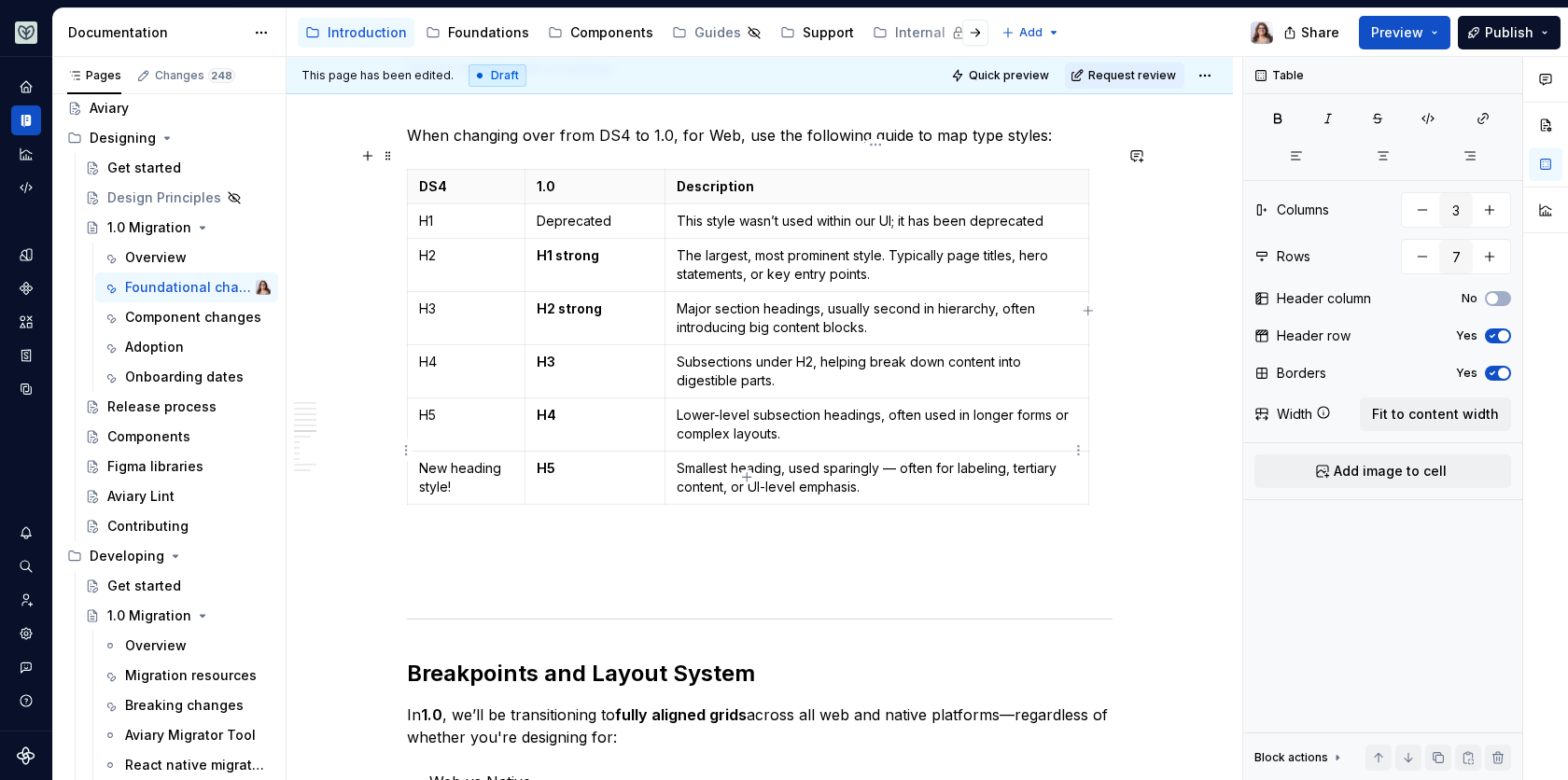
click at [880, 459] on p "Smallest heading, used sparingly — often for labeling, tertiary content, or UI-…" at bounding box center [876, 477] width 400 height 37
click at [583, 352] on p "H3" at bounding box center [595, 362] width 117 height 19
click at [558, 406] on p "H4" at bounding box center [595, 415] width 117 height 19
drag, startPoint x: 603, startPoint y: 391, endPoint x: 557, endPoint y: 391, distance: 46.0
click at [557, 406] on p "H4 strong" at bounding box center [595, 415] width 117 height 19
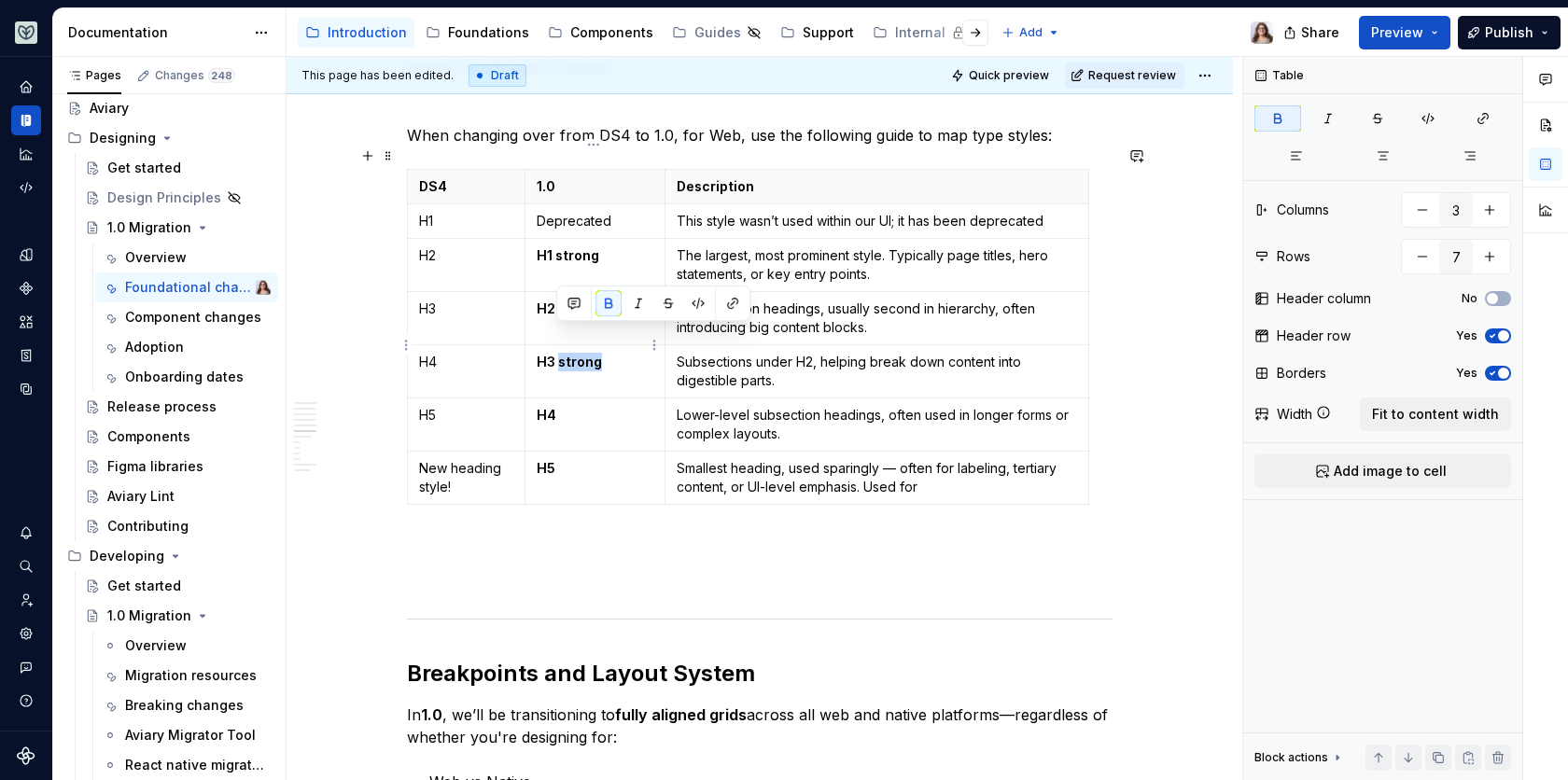
drag, startPoint x: 600, startPoint y: 338, endPoint x: 556, endPoint y: 338, distance: 44.0
click at [556, 352] on p "H3 strong" at bounding box center [595, 362] width 117 height 19
click at [571, 406] on p "H4" at bounding box center [595, 415] width 117 height 19
click at [573, 451] on td "H5" at bounding box center [594, 478] width 140 height 53
drag, startPoint x: 600, startPoint y: 446, endPoint x: 557, endPoint y: 446, distance: 43.0
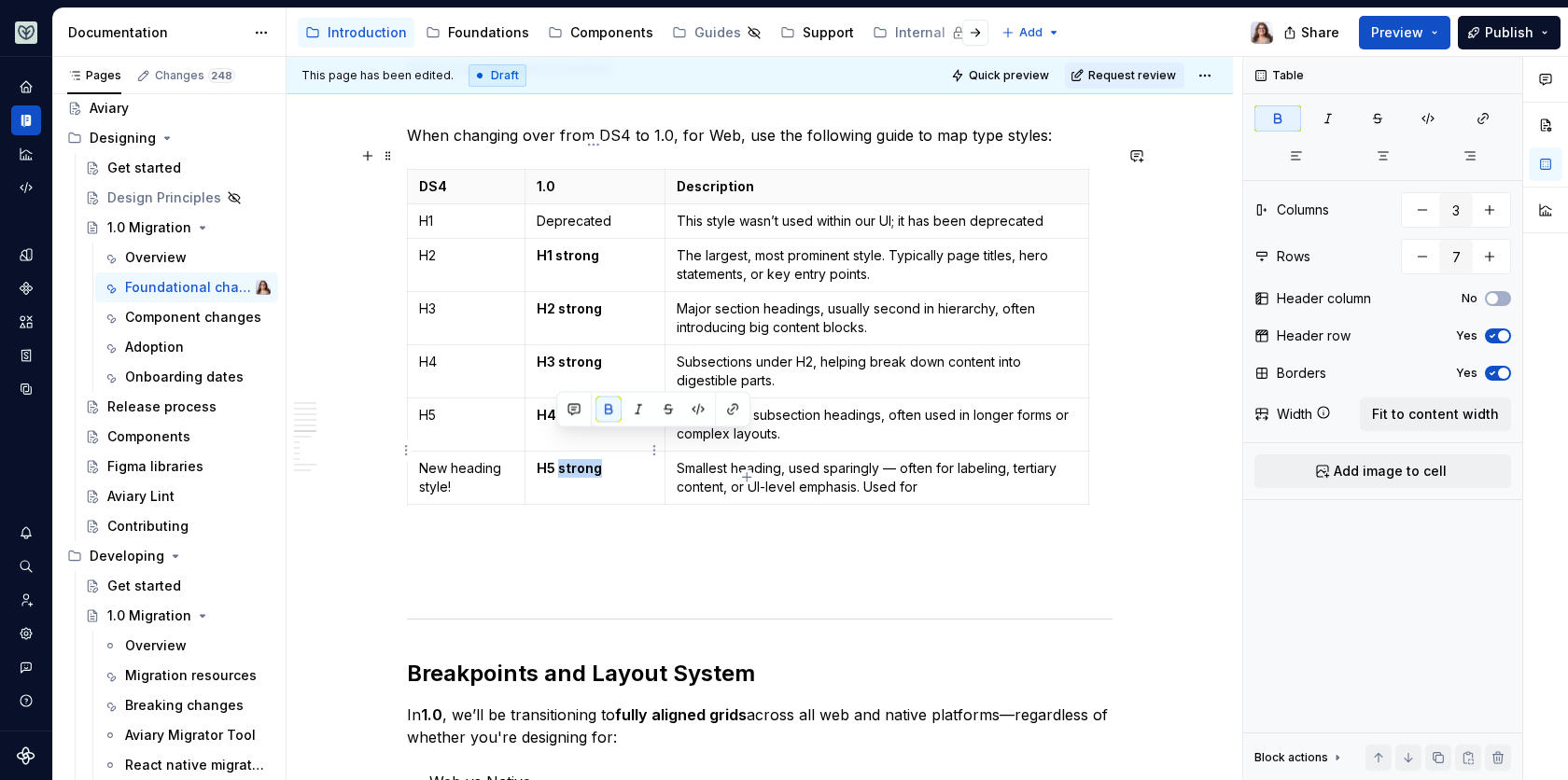
click at [557, 459] on p "H5 strong" at bounding box center [595, 468] width 117 height 19
click at [557, 460] on strong "H5 strong" at bounding box center [569, 467] width 66 height 16
click at [556, 407] on strong "H4 strong" at bounding box center [570, 414] width 67 height 16
click at [555, 353] on strong "H3 strong" at bounding box center [569, 361] width 66 height 16
type textarea "*"
